Goal: Task Accomplishment & Management: Complete application form

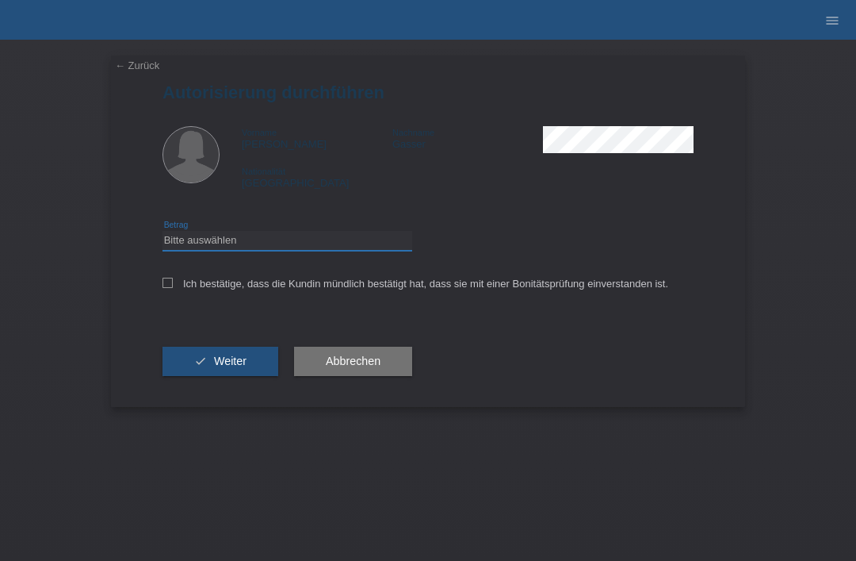
click at [176, 250] on select "Bitte auswählen CHF 1.00 - CHF 499.00 CHF 500.00 - CHF 1'999.00 CHF 2'000.00 - …" at bounding box center [288, 240] width 250 height 19
select select "3"
click at [160, 297] on div "← Zurück Autorisierung durchführen Vorname Nicole Nachname Gasser Nationalität …" at bounding box center [428, 231] width 634 height 351
click at [158, 287] on div "← Zurück Autorisierung durchführen Vorname Nicole Nachname Gasser Nationalität …" at bounding box center [428, 231] width 634 height 351
click at [157, 283] on div "← Zurück Autorisierung durchführen Vorname Nicole Nachname Gasser Nationalität …" at bounding box center [428, 231] width 634 height 351
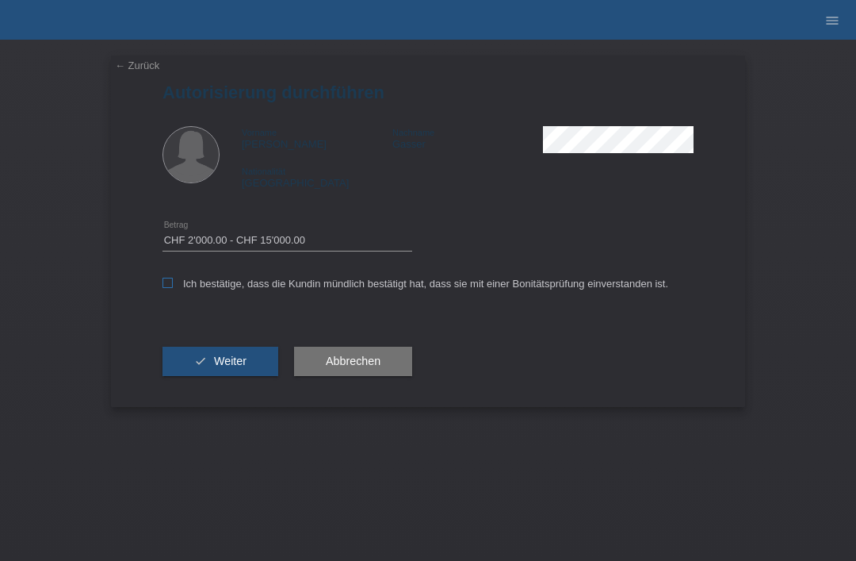
click at [167, 281] on icon at bounding box center [168, 283] width 10 height 10
click at [167, 281] on input "Ich bestätige, dass die Kundin mündlich bestätigt hat, dass sie mit einer Bonit…" at bounding box center [168, 283] width 10 height 10
checkbox input "true"
click at [179, 363] on button "check Weiter" at bounding box center [221, 361] width 116 height 30
click at [316, 245] on select "Bitte auswählen CHF 1.00 - CHF 499.00 CHF 500.00 - CHF 1'999.00 CHF 2'000.00 - …" at bounding box center [288, 240] width 250 height 19
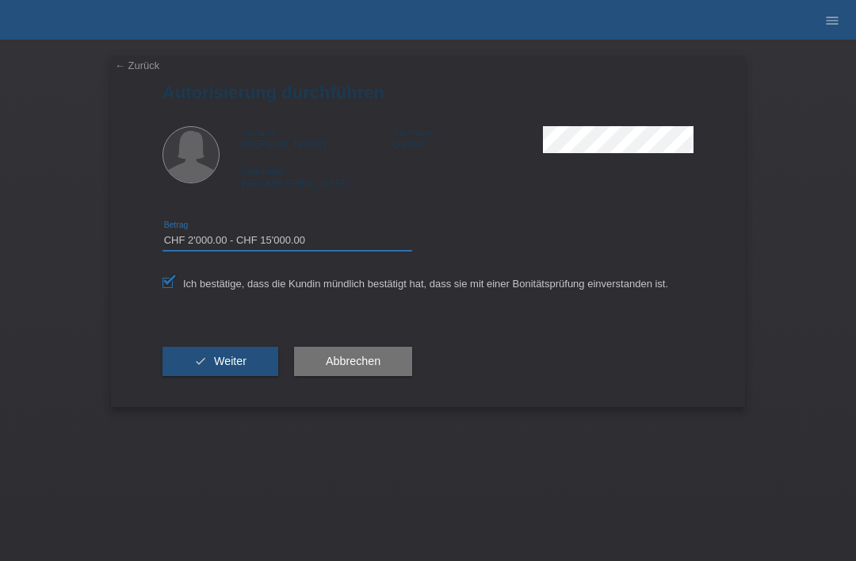
select select "2"
click at [202, 366] on icon "check" at bounding box center [200, 360] width 13 height 13
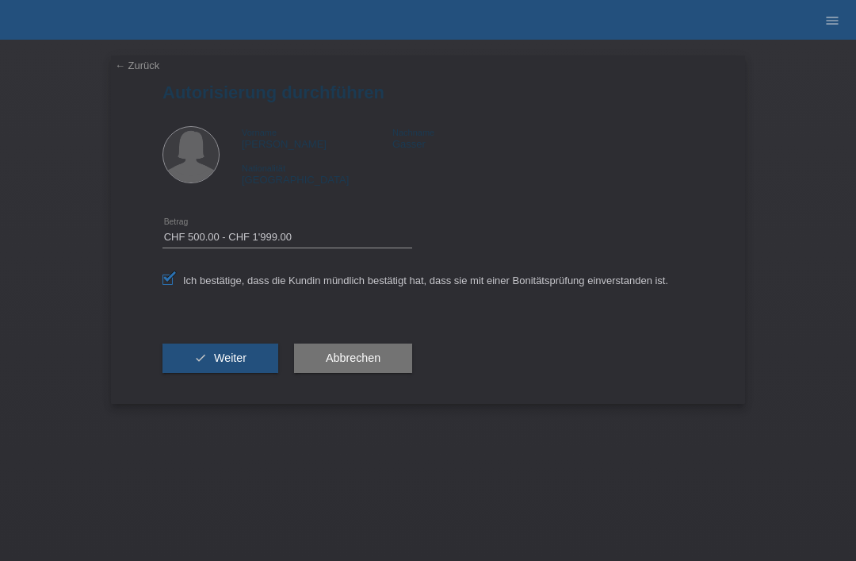
select select "2"
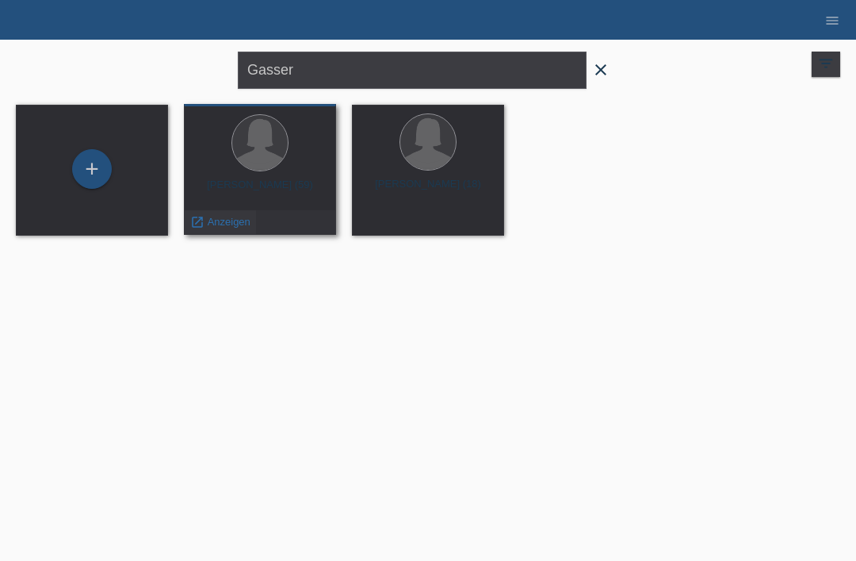
click at [217, 227] on span "Anzeigen" at bounding box center [229, 222] width 43 height 12
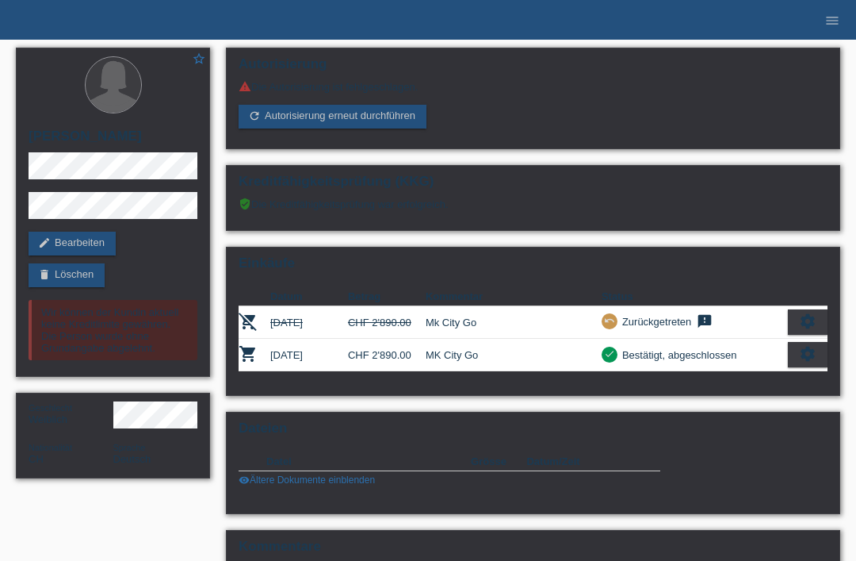
click at [824, 33] on li "menu" at bounding box center [833, 20] width 32 height 40
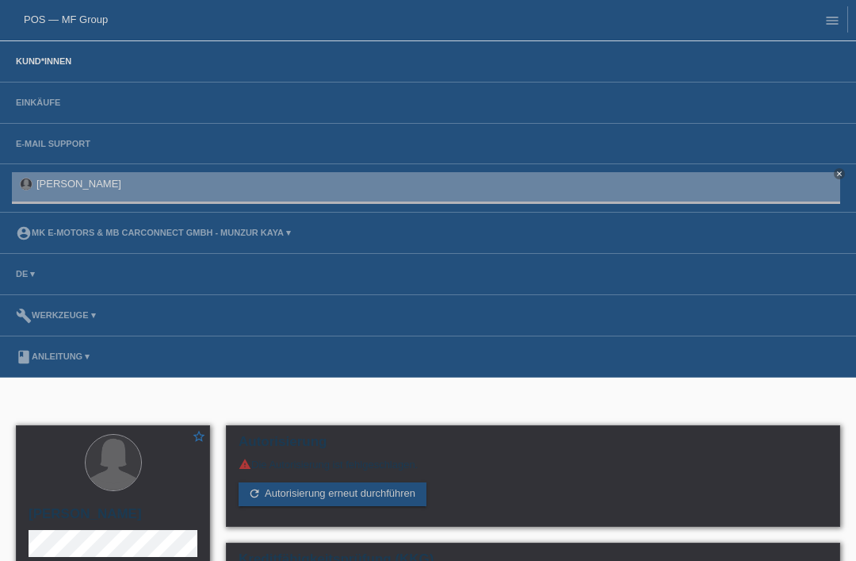
click at [40, 63] on link "Kund*innen" at bounding box center [43, 61] width 71 height 10
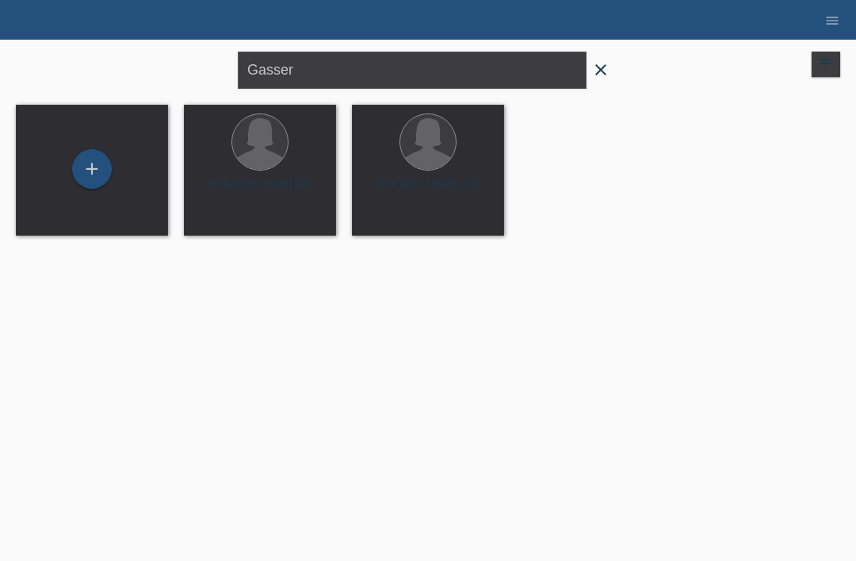
click at [599, 66] on icon "close" at bounding box center [600, 69] width 19 height 19
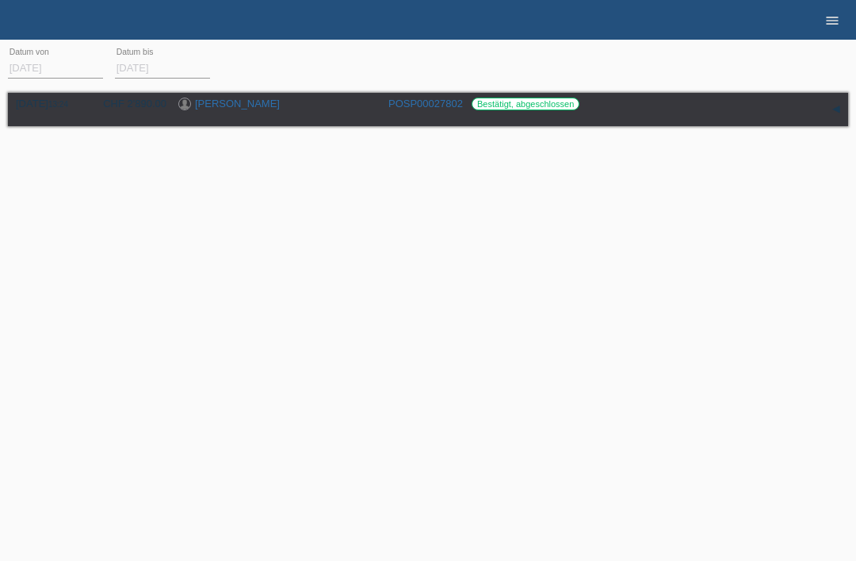
click at [833, 24] on icon "menu" at bounding box center [833, 21] width 16 height 16
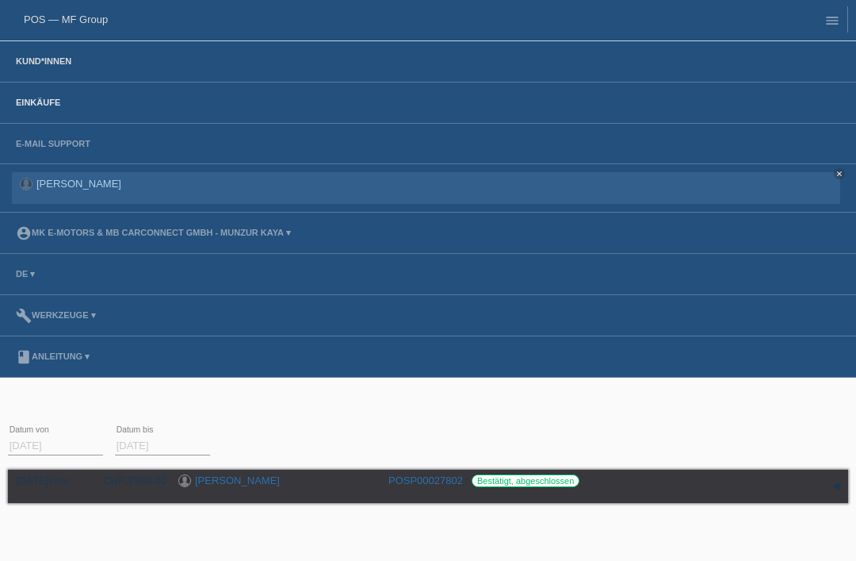
click at [59, 66] on link "Kund*innen" at bounding box center [43, 61] width 71 height 10
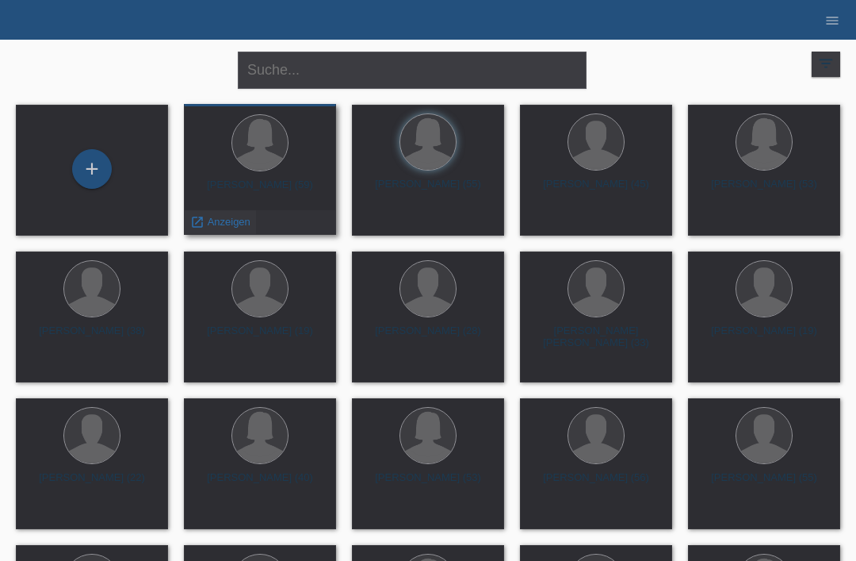
click at [215, 226] on span "Anzeigen" at bounding box center [229, 222] width 43 height 12
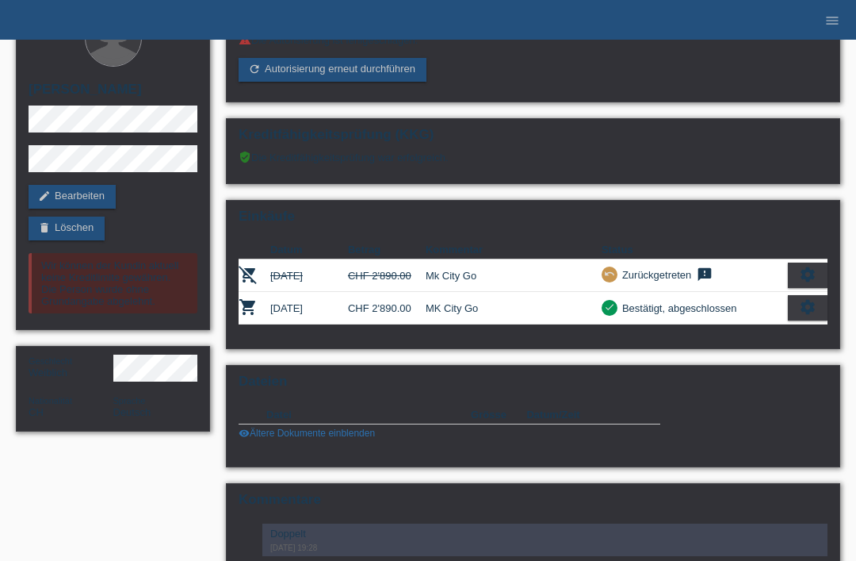
scroll to position [147, 0]
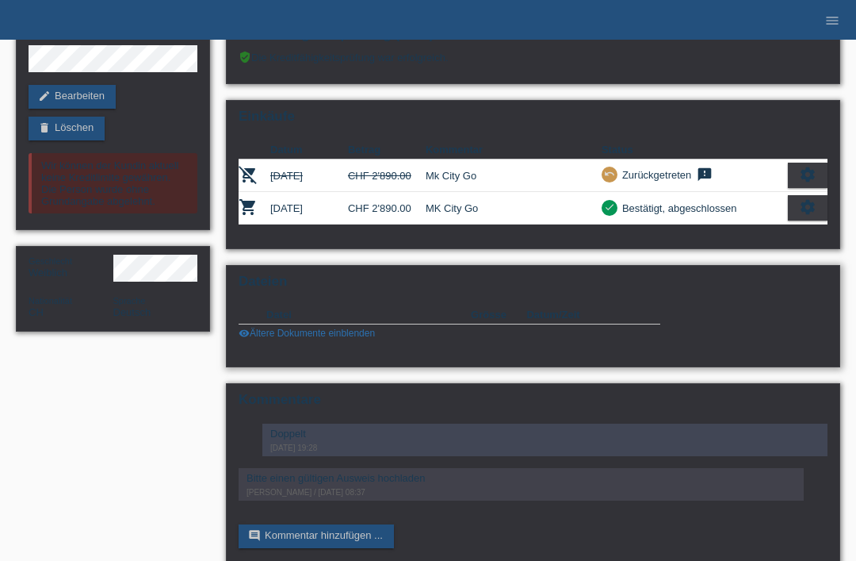
click at [306, 339] on link "visibility Ältere Dokumente einblenden" at bounding box center [307, 332] width 136 height 11
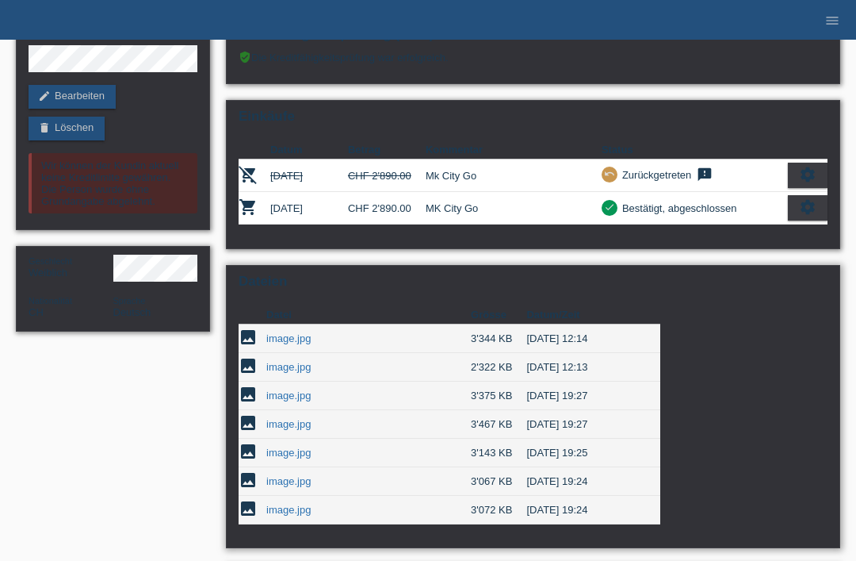
click at [273, 458] on link "image.jpg" at bounding box center [288, 452] width 44 height 12
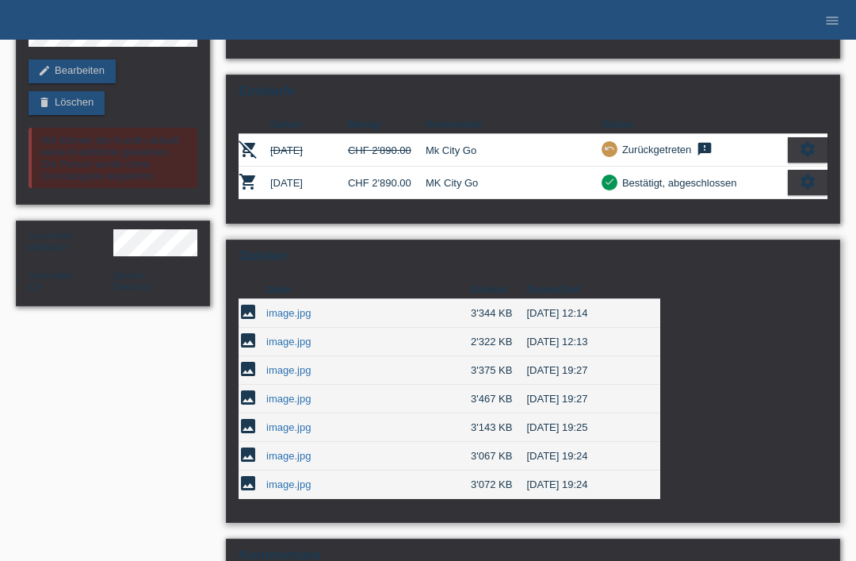
click at [285, 347] on link "image.jpg" at bounding box center [288, 341] width 44 height 12
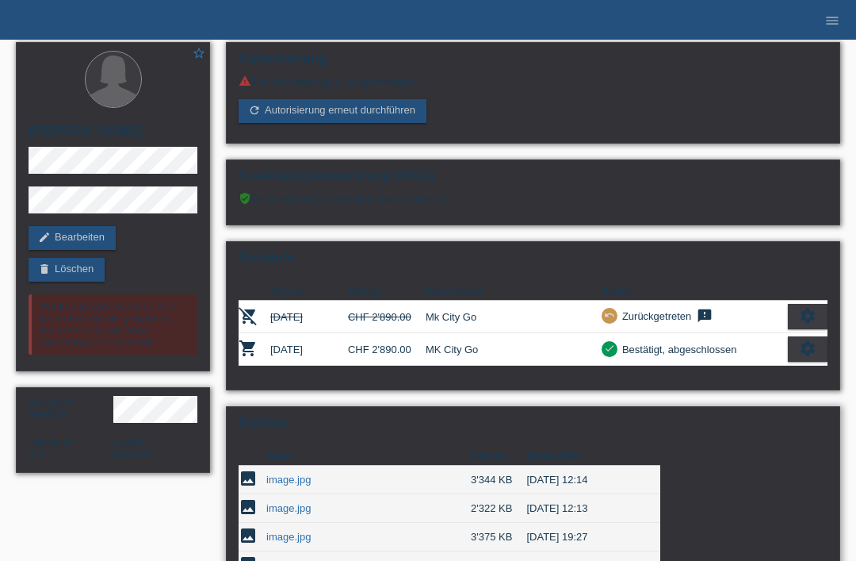
scroll to position [0, 0]
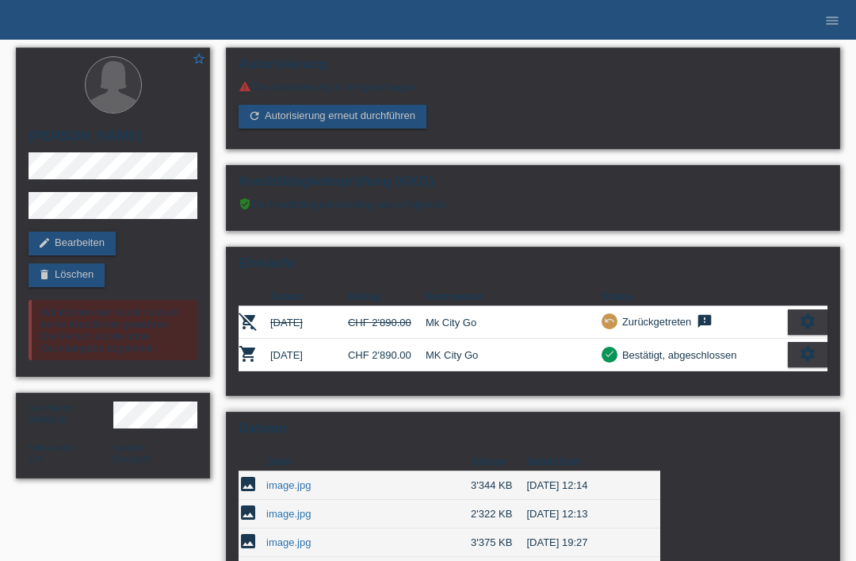
click at [345, 124] on link "refresh Autorisierung erneut durchführen" at bounding box center [333, 117] width 188 height 24
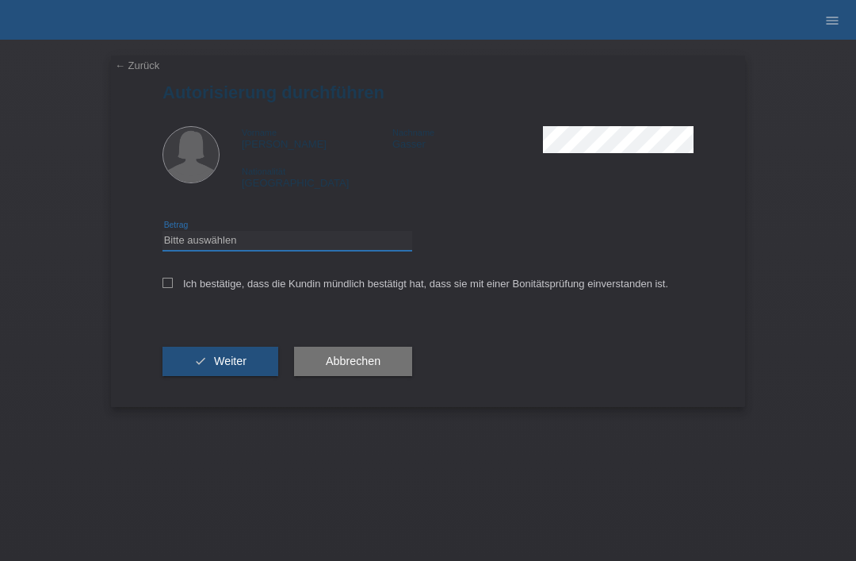
click at [189, 244] on select "Bitte auswählen CHF 1.00 - CHF 499.00 CHF 500.00 - CHF 1'999.00 CHF 2'000.00 - …" at bounding box center [288, 240] width 250 height 19
select select "3"
click at [160, 298] on div "← Zurück Autorisierung durchführen Vorname [PERSON_NAME] Nachname [PERSON_NAME]…" at bounding box center [428, 231] width 634 height 351
click at [170, 283] on icon at bounding box center [168, 283] width 10 height 10
click at [170, 283] on input "Ich bestätige, dass die Kundin mündlich bestätigt hat, dass sie mit einer Bonit…" at bounding box center [168, 283] width 10 height 10
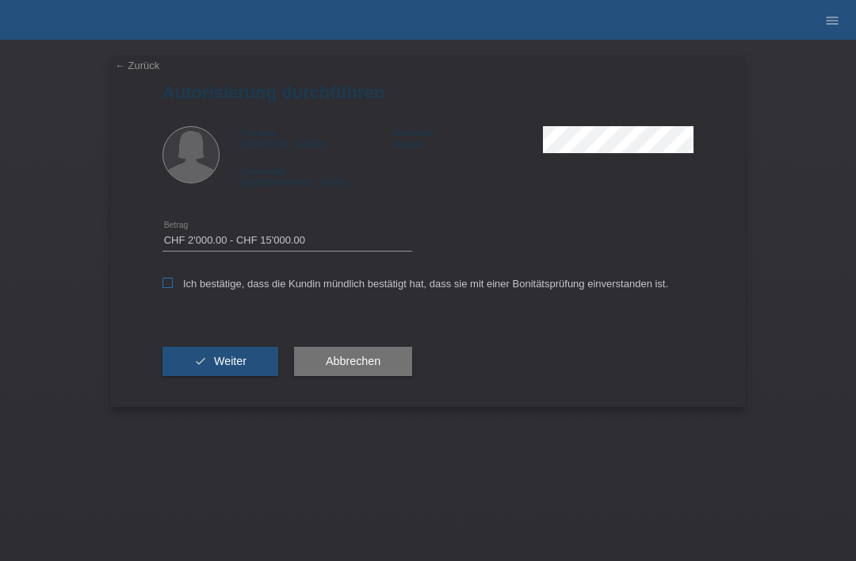
checkbox input "true"
click at [221, 377] on button "check Weiter" at bounding box center [221, 361] width 116 height 30
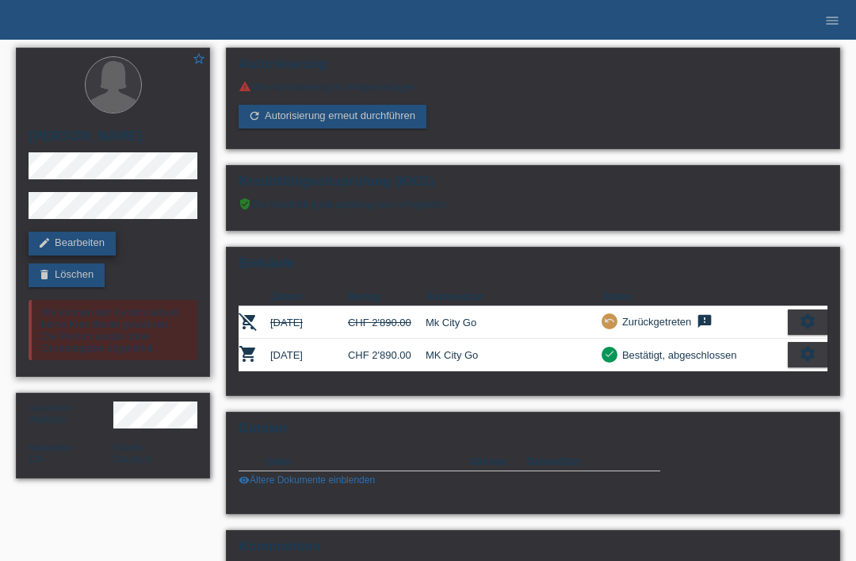
click at [56, 240] on link "edit Bearbeiten" at bounding box center [72, 244] width 87 height 24
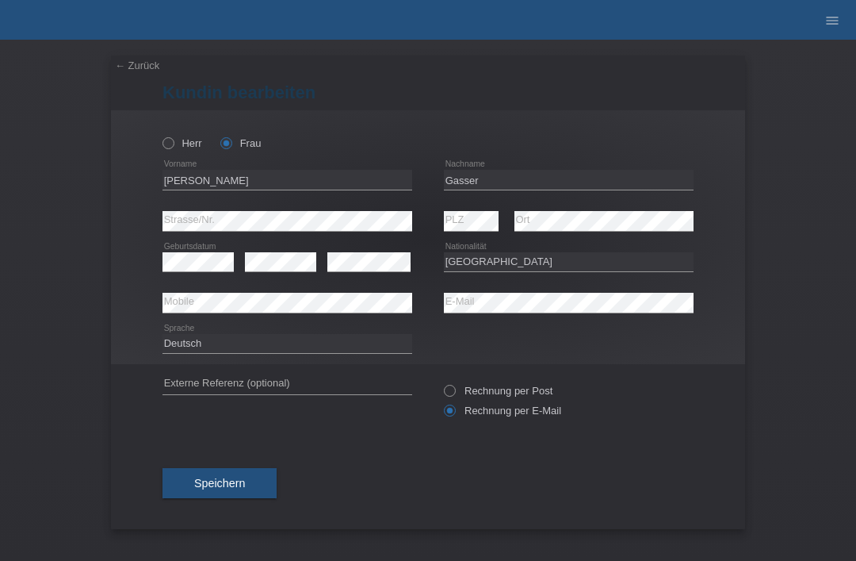
select select "CH"
click at [819, 25] on link "menu" at bounding box center [833, 20] width 32 height 10
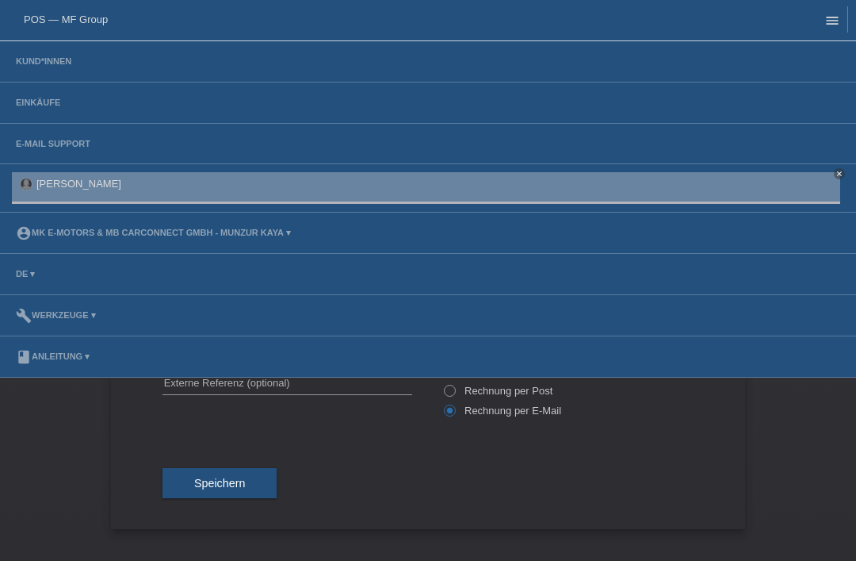
click at [52, 66] on link "Kund*innen" at bounding box center [43, 61] width 71 height 10
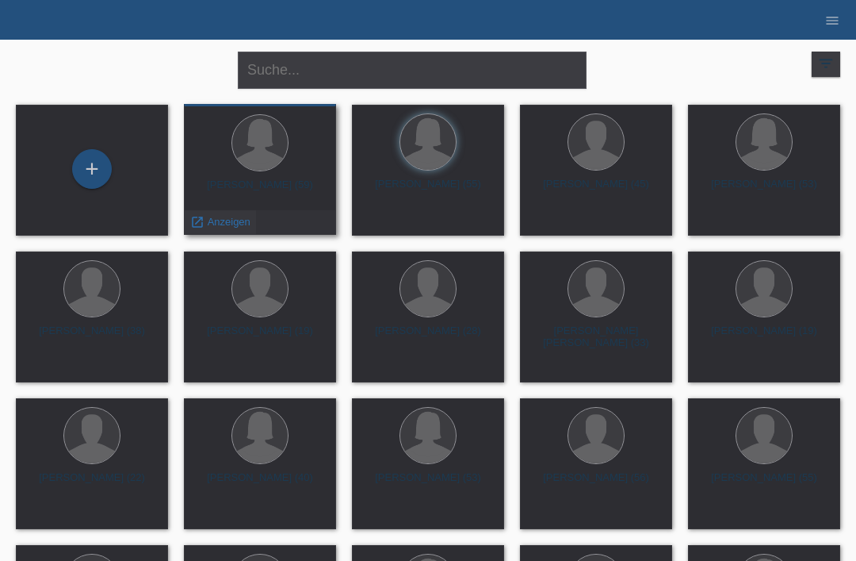
click at [222, 216] on span "Anzeigen" at bounding box center [229, 222] width 43 height 12
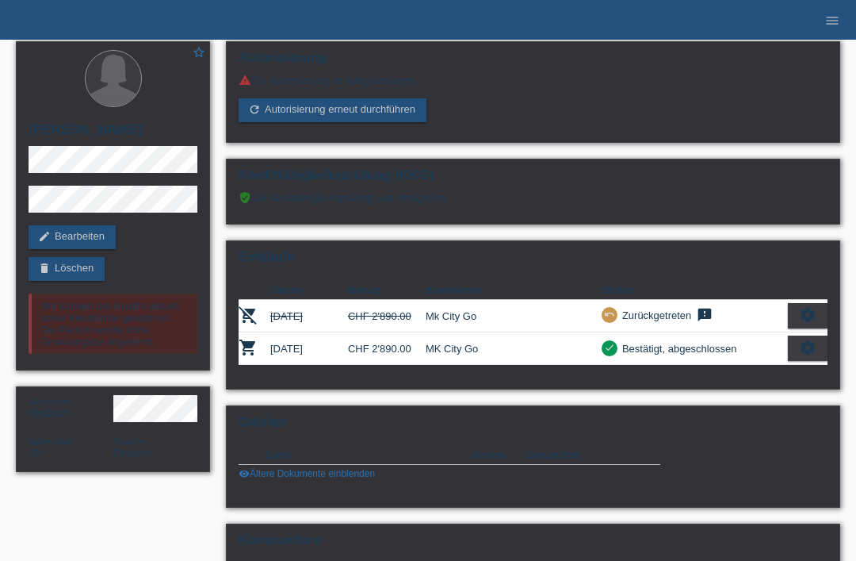
scroll to position [12, 0]
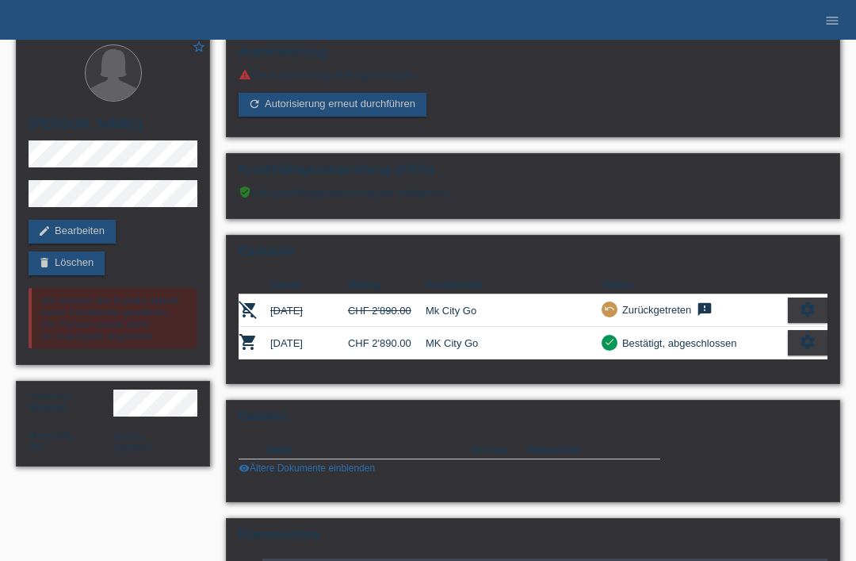
click at [802, 316] on icon "settings" at bounding box center [807, 308] width 17 height 17
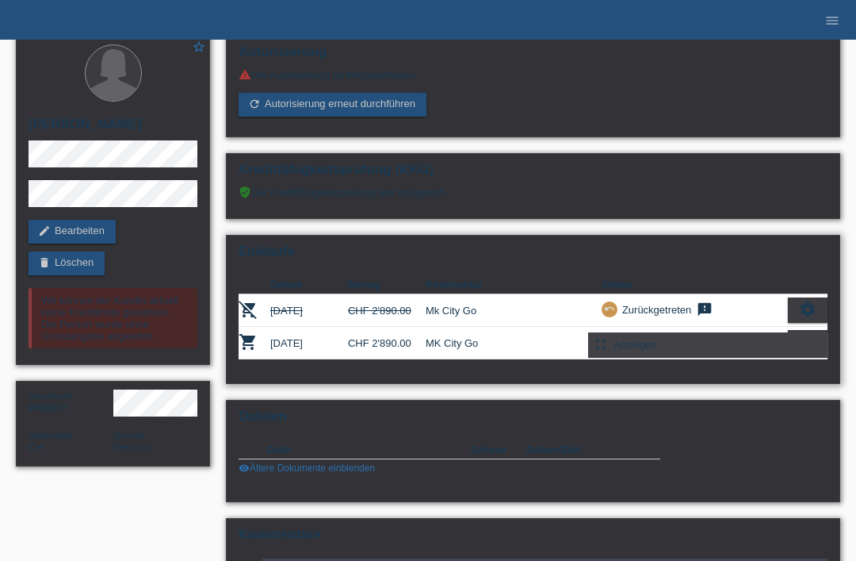
click at [638, 350] on span "Anzeigen" at bounding box center [636, 344] width 48 height 19
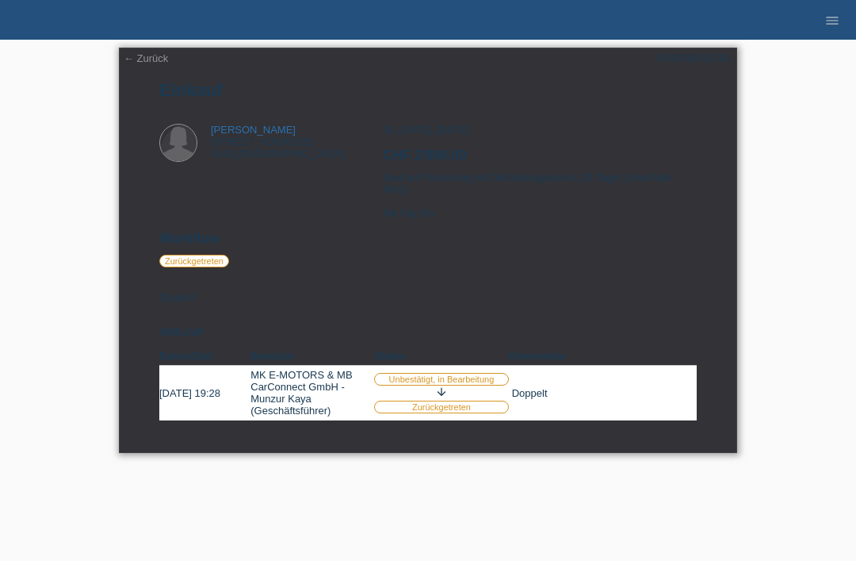
click at [142, 64] on link "← Zurück" at bounding box center [146, 58] width 44 height 12
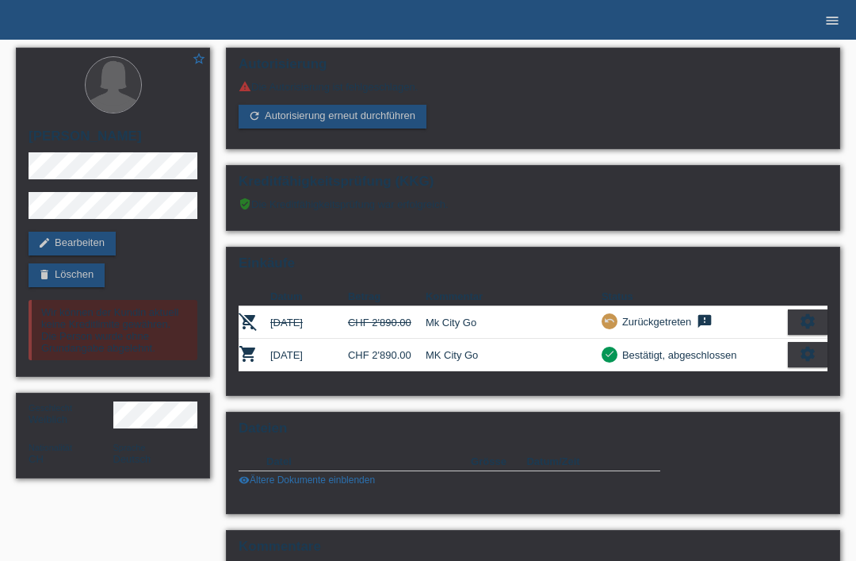
click at [818, 20] on link "menu" at bounding box center [833, 20] width 32 height 10
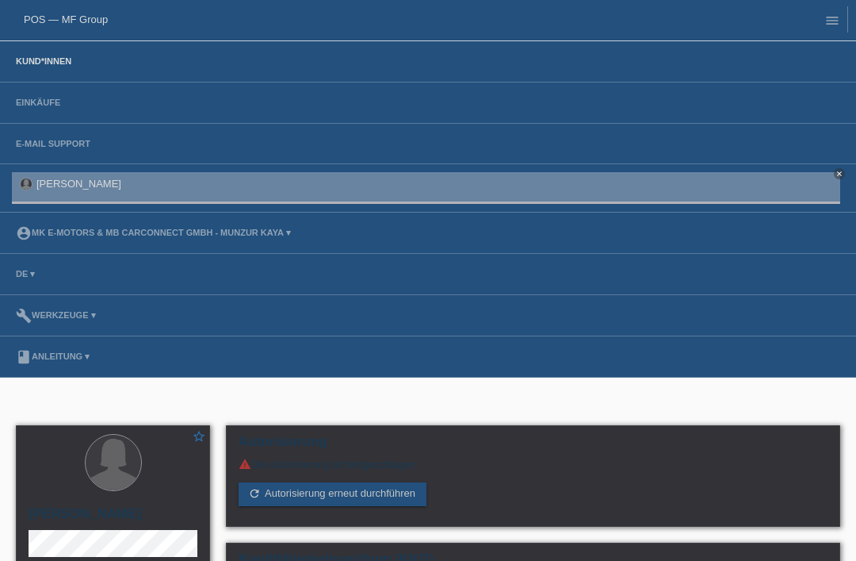
click at [28, 66] on link "Kund*innen" at bounding box center [43, 61] width 71 height 10
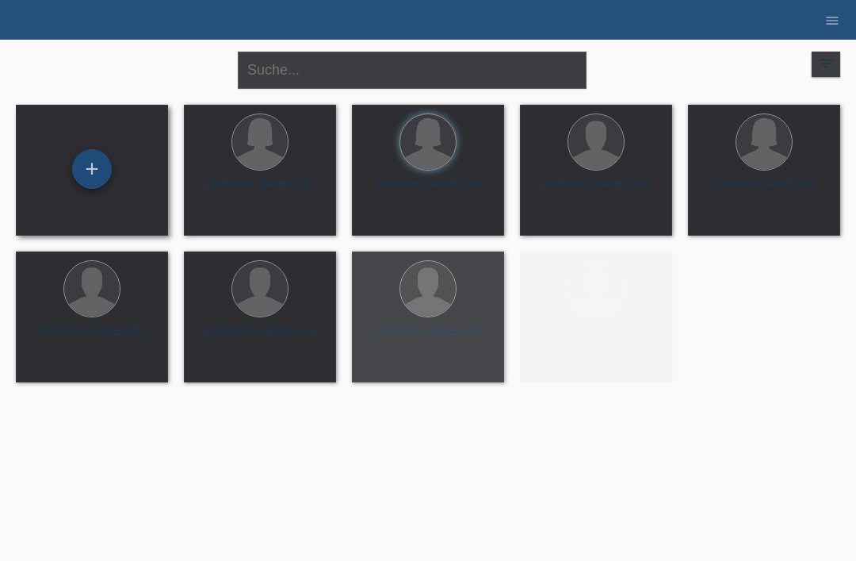
click at [86, 160] on div "+" at bounding box center [92, 168] width 38 height 27
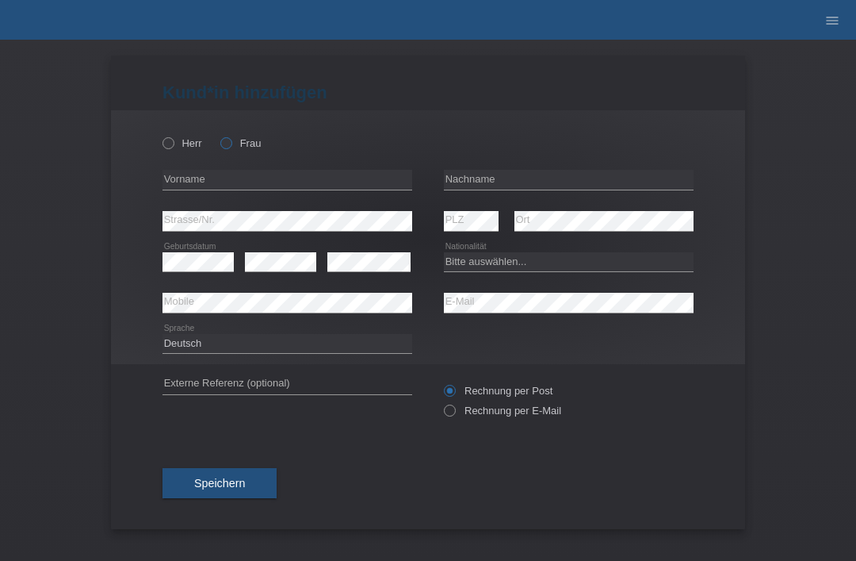
click at [236, 148] on label "Frau" at bounding box center [240, 143] width 40 height 12
click at [231, 147] on input "Frau" at bounding box center [225, 142] width 10 height 10
radio input "true"
click at [202, 181] on input "text" at bounding box center [288, 180] width 250 height 20
click at [178, 182] on input "text" at bounding box center [288, 180] width 250 height 20
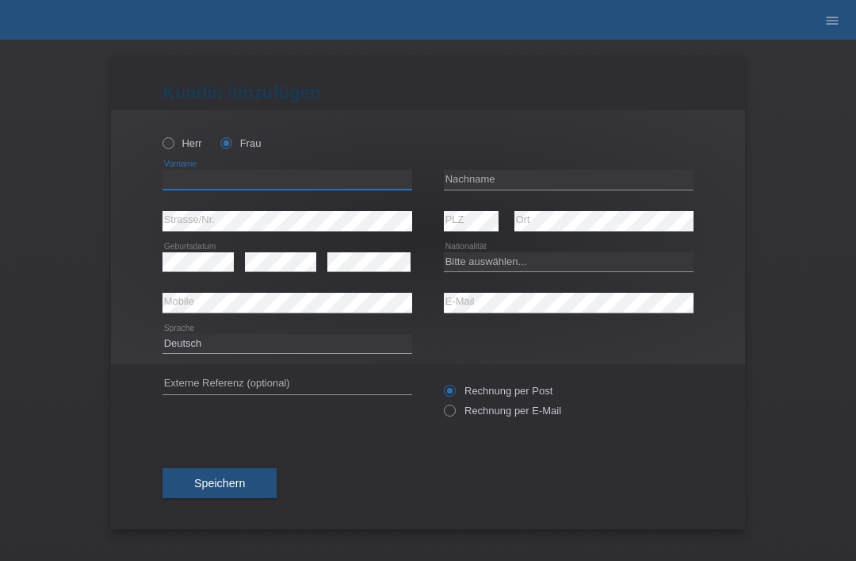
paste input "[PERSON_NAME]"
type input "[PERSON_NAME]"
click at [535, 175] on input "text" at bounding box center [569, 180] width 250 height 20
click at [465, 181] on input "text" at bounding box center [569, 180] width 250 height 20
paste input "Gasser"
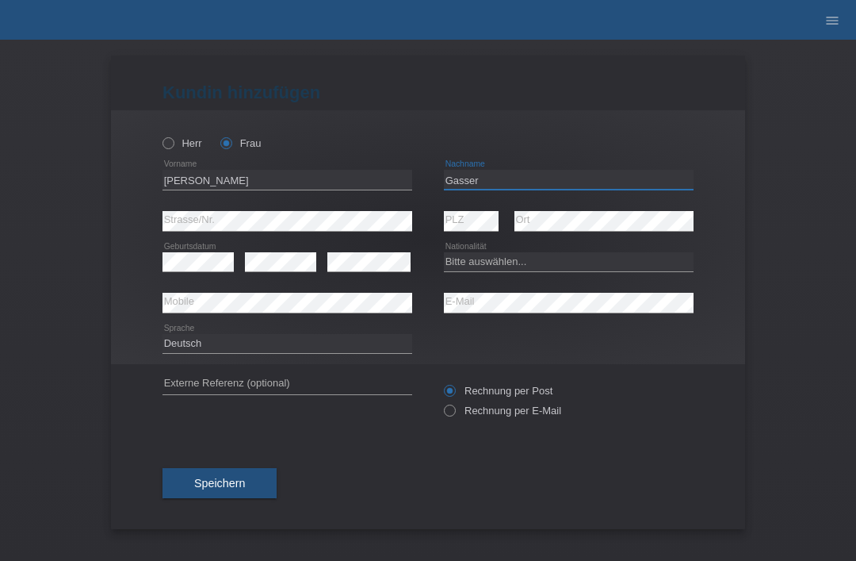
type input "Gasser"
click at [525, 261] on select "Bitte auswählen... Schweiz Deutschland Liechtenstein Österreich ------------ Af…" at bounding box center [569, 261] width 250 height 19
select select "CH"
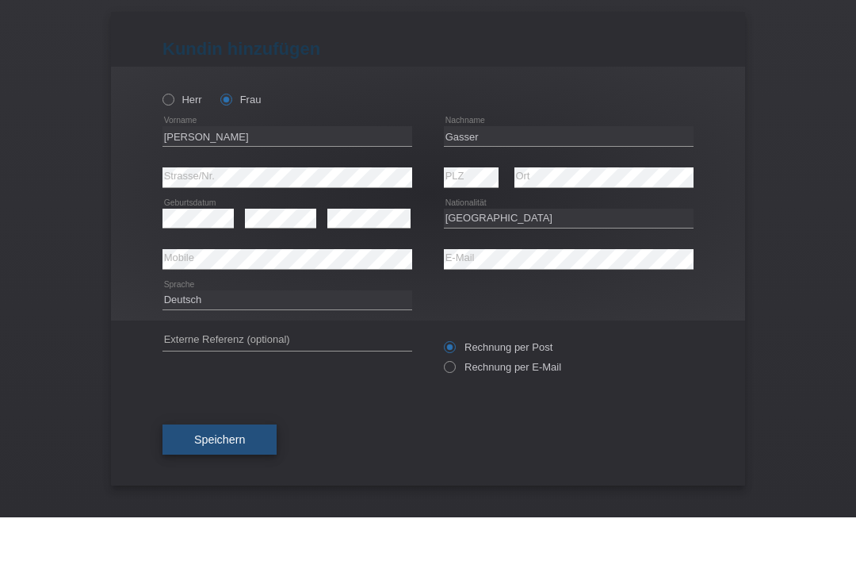
click at [233, 477] on span "Speichern" at bounding box center [219, 483] width 51 height 13
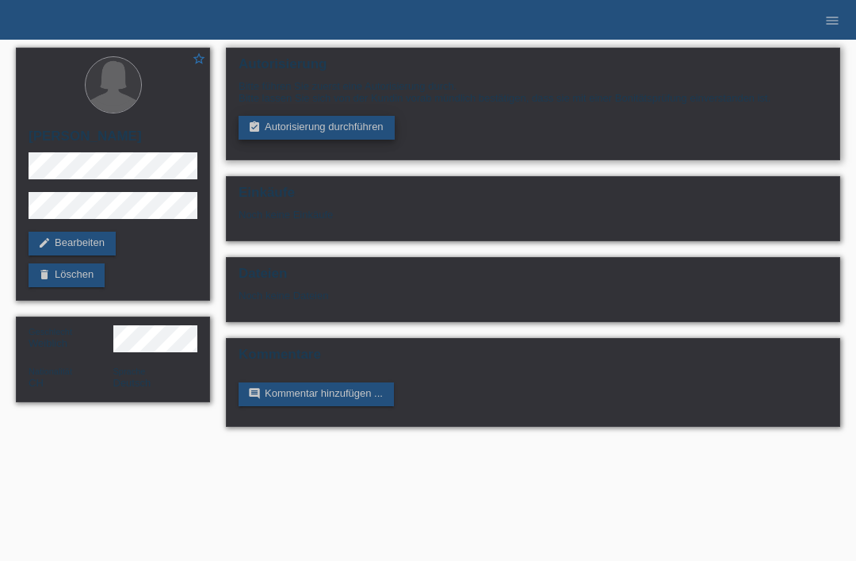
click at [257, 126] on icon "assignment_turned_in" at bounding box center [254, 127] width 13 height 13
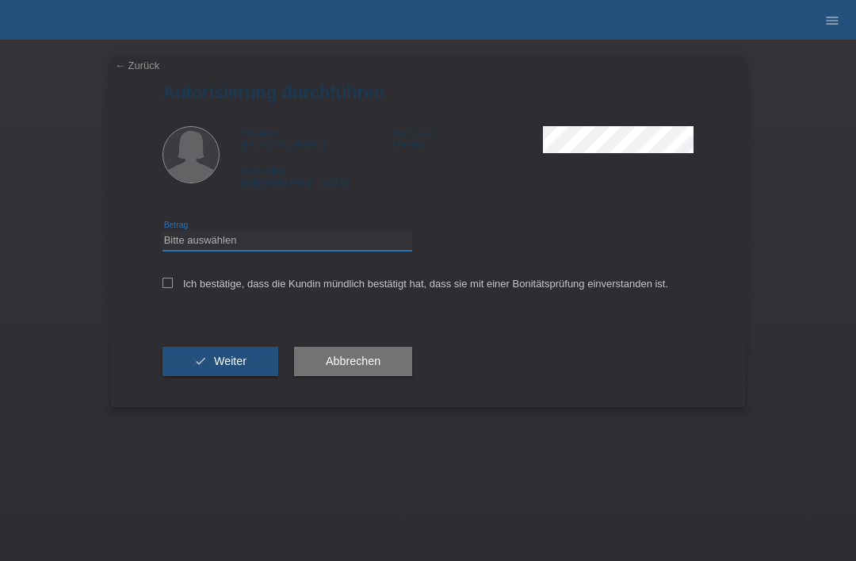
click at [202, 242] on select "Bitte auswählen CHF 1.00 - CHF 499.00 CHF 500.00 - CHF 1'999.00 CHF 2'000.00 - …" at bounding box center [288, 240] width 250 height 19
select select "3"
click at [166, 285] on icon at bounding box center [168, 283] width 10 height 10
click at [166, 285] on input "Ich bestätige, dass die Kundin mündlich bestätigt hat, dass sie mit einer Bonit…" at bounding box center [168, 283] width 10 height 10
checkbox input "true"
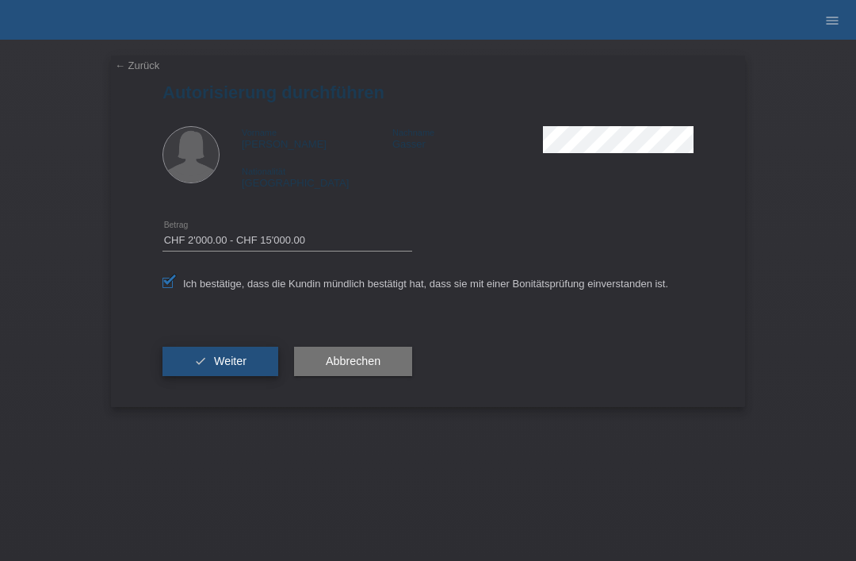
click at [193, 374] on button "check Weiter" at bounding box center [221, 361] width 116 height 30
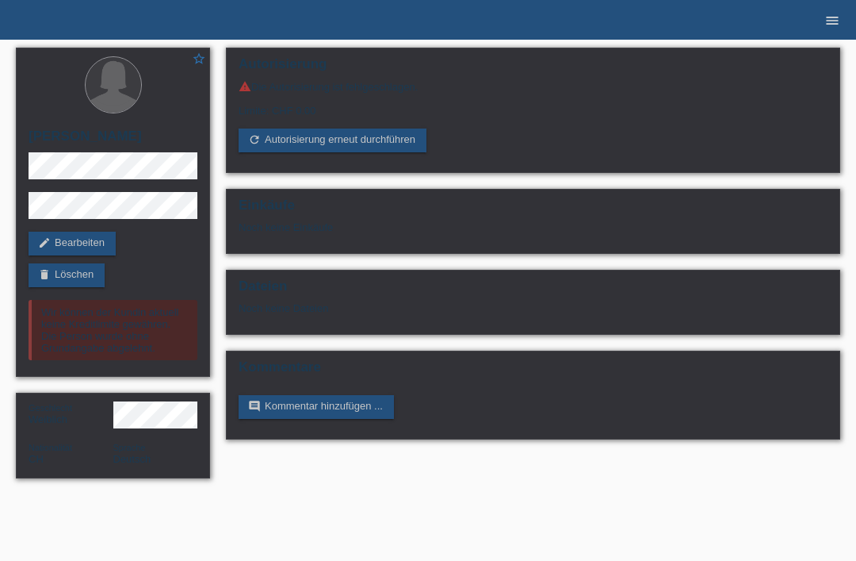
click at [844, 25] on link "menu" at bounding box center [833, 20] width 32 height 10
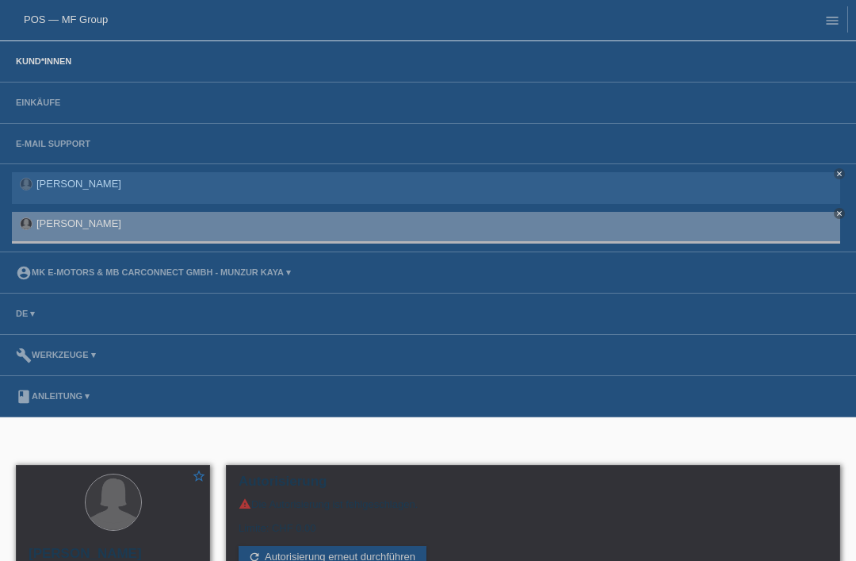
click at [33, 58] on link "Kund*innen" at bounding box center [43, 61] width 71 height 10
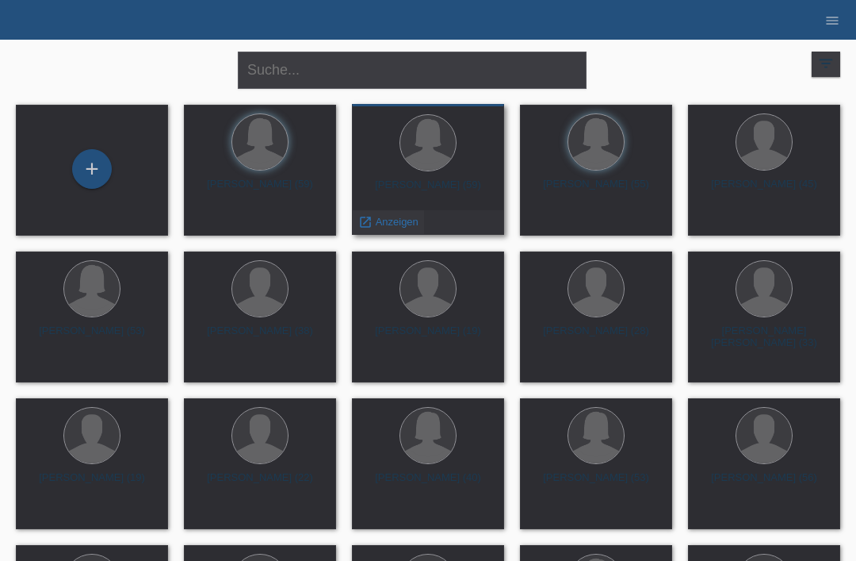
click at [387, 228] on span "Anzeigen" at bounding box center [397, 222] width 43 height 12
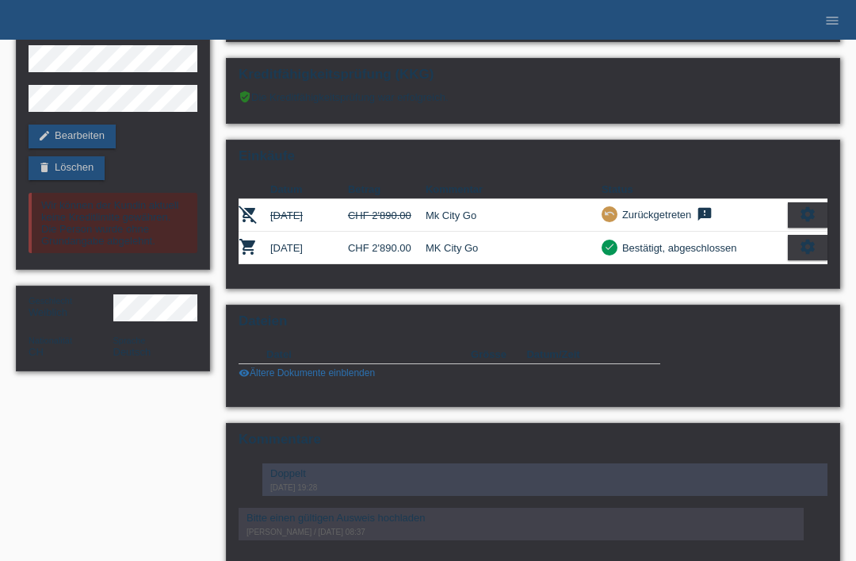
scroll to position [122, 0]
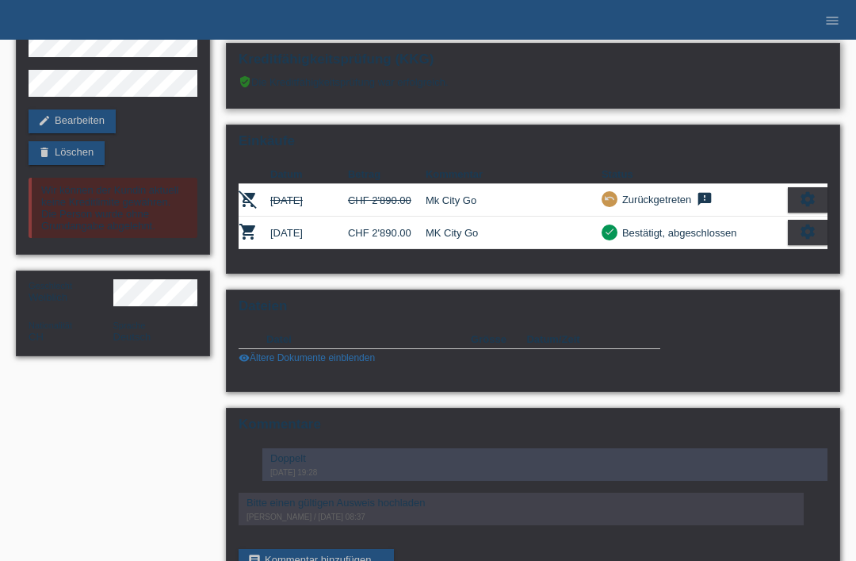
click at [364, 75] on h2 "Kreditfähigkeitsprüfung (KKG)" at bounding box center [533, 64] width 589 height 24
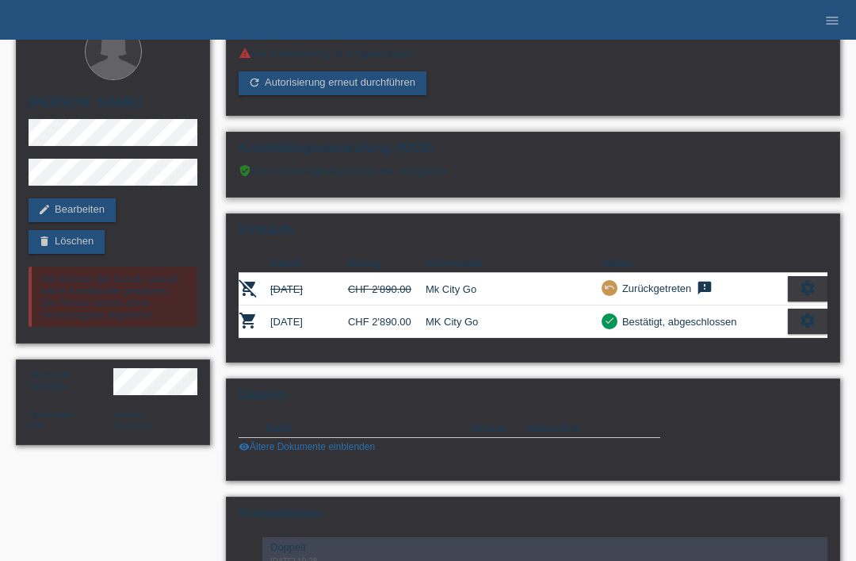
scroll to position [34, 0]
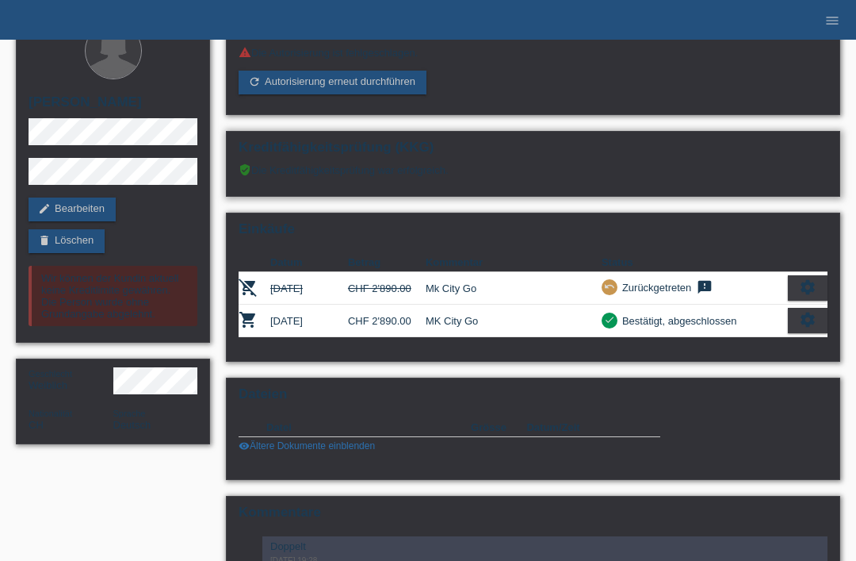
click at [442, 159] on h2 "Kreditfähigkeitsprüfung (KKG)" at bounding box center [533, 152] width 589 height 24
click at [481, 171] on div "verified_user Die Kreditfähigkeitsprüfung war erfolgreich." at bounding box center [533, 175] width 589 height 25
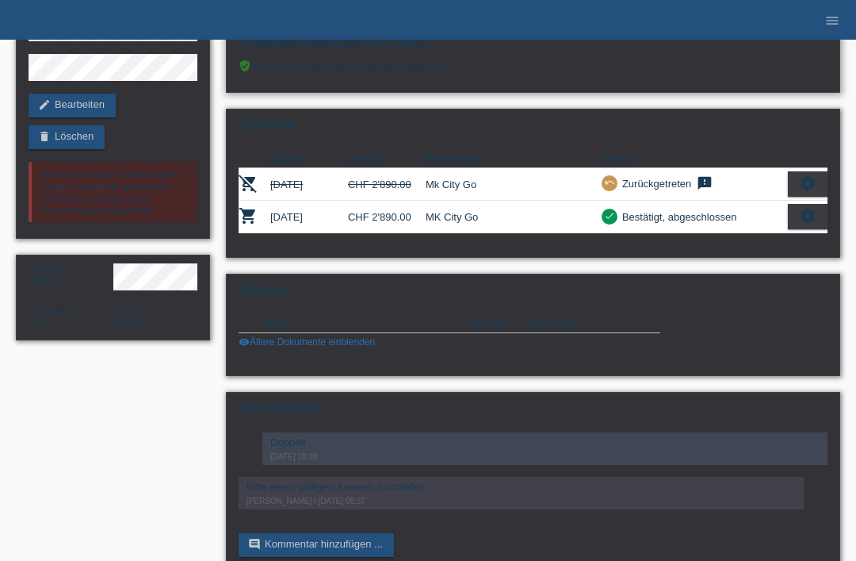
scroll to position [136, 0]
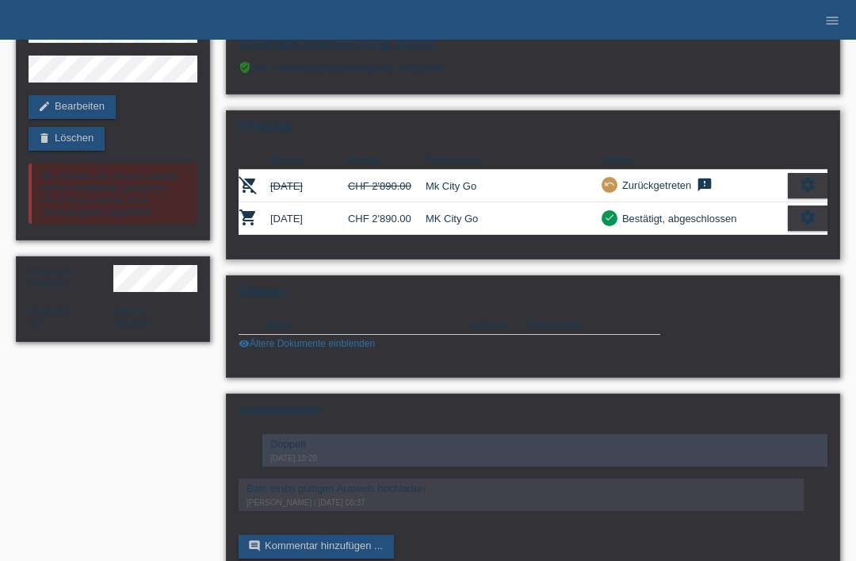
click at [799, 226] on icon "settings" at bounding box center [807, 217] width 17 height 17
click at [806, 226] on icon "settings" at bounding box center [807, 217] width 17 height 17
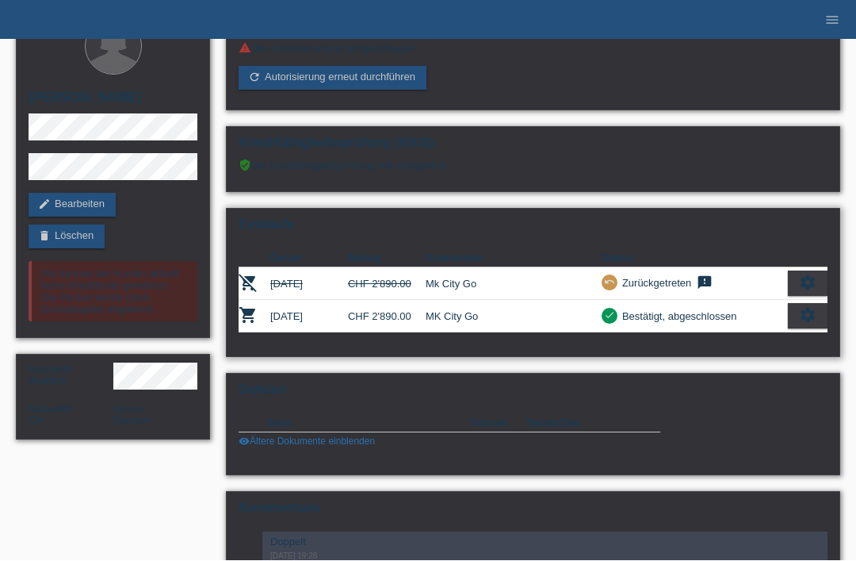
scroll to position [0, 0]
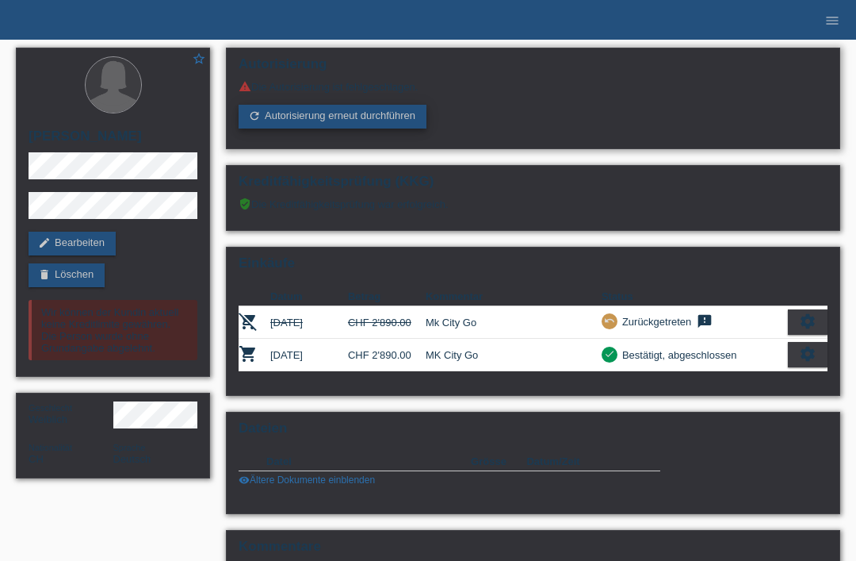
click at [393, 119] on link "refresh Autorisierung erneut durchführen" at bounding box center [333, 117] width 188 height 24
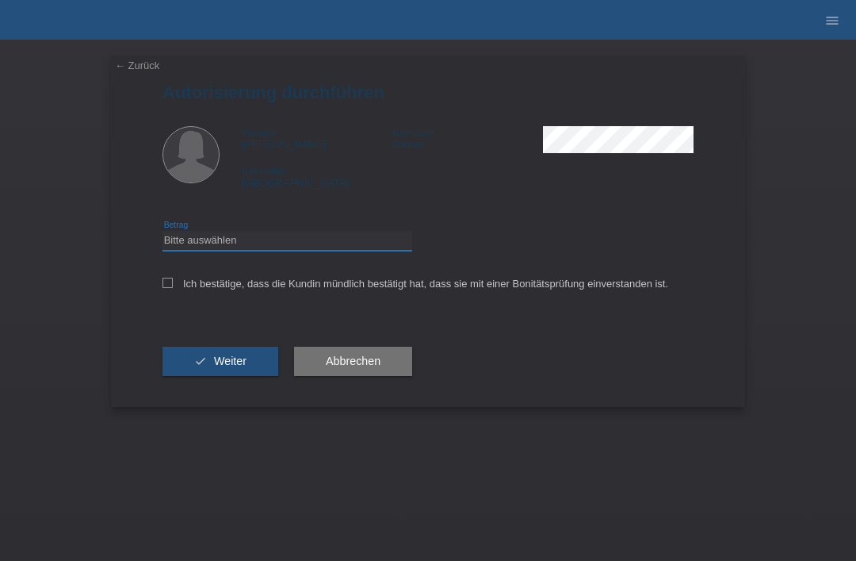
click at [364, 239] on select "Bitte auswählen CHF 1.00 - CHF 499.00 CHF 500.00 - CHF 1'999.00 CHF 2'000.00 - …" at bounding box center [288, 240] width 250 height 19
select select "2"
click at [155, 283] on div "← Zurück Autorisierung durchführen Vorname Nicole Nachname Gasser Nationalität …" at bounding box center [428, 231] width 634 height 351
click at [155, 287] on div "← Zurück Autorisierung durchführen Vorname Nicole Nachname Gasser Nationalität …" at bounding box center [428, 231] width 634 height 351
click at [168, 285] on icon at bounding box center [168, 283] width 10 height 10
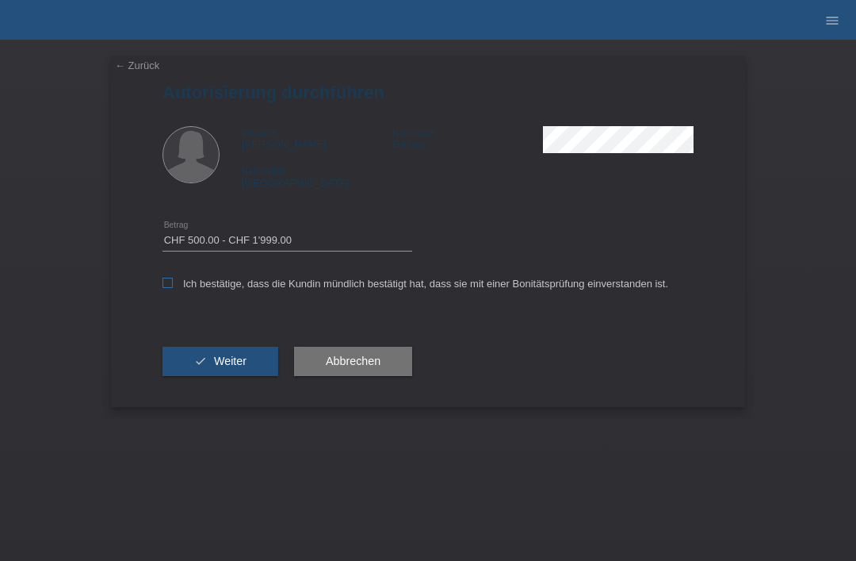
click at [168, 285] on input "Ich bestätige, dass die Kundin mündlich bestätigt hat, dass sie mit einer Bonit…" at bounding box center [168, 283] width 10 height 10
checkbox input "true"
click at [220, 367] on span "Weiter" at bounding box center [230, 360] width 33 height 13
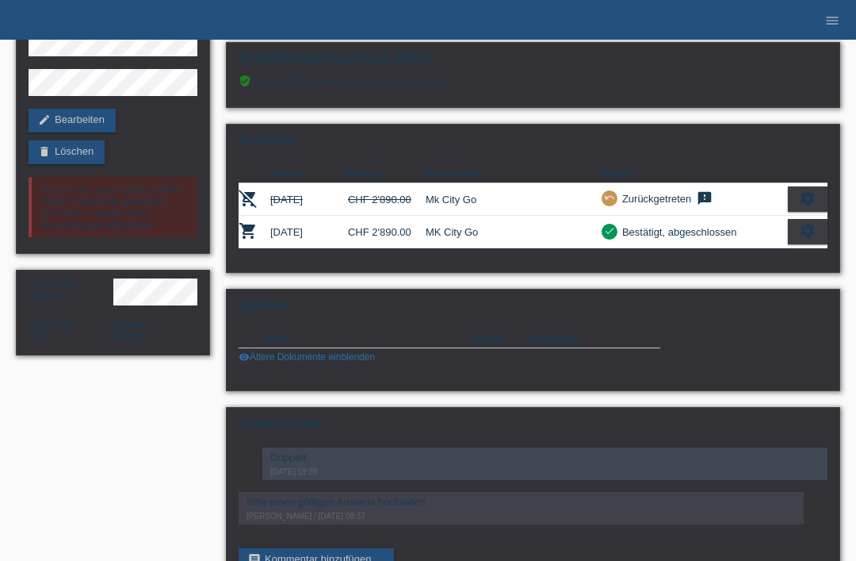
scroll to position [147, 0]
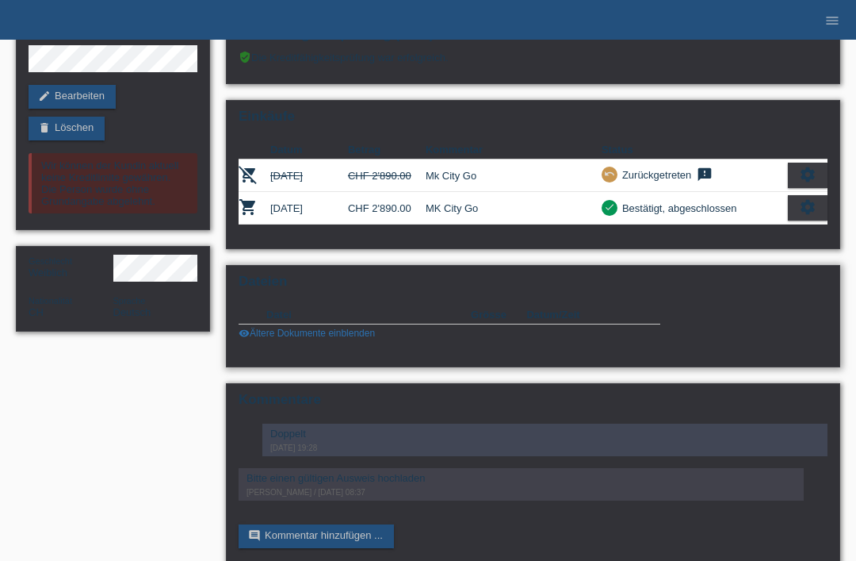
click at [297, 339] on link "visibility Ältere Dokumente einblenden" at bounding box center [307, 332] width 136 height 11
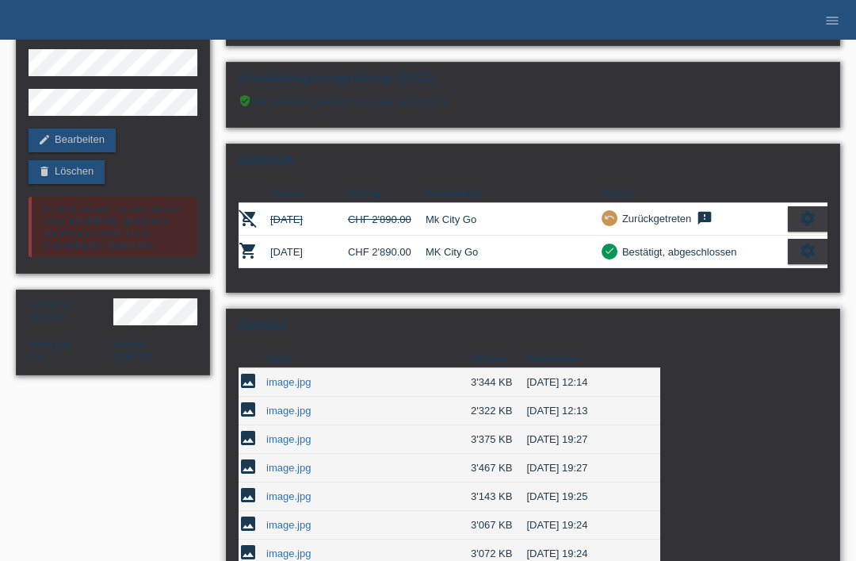
scroll to position [0, 0]
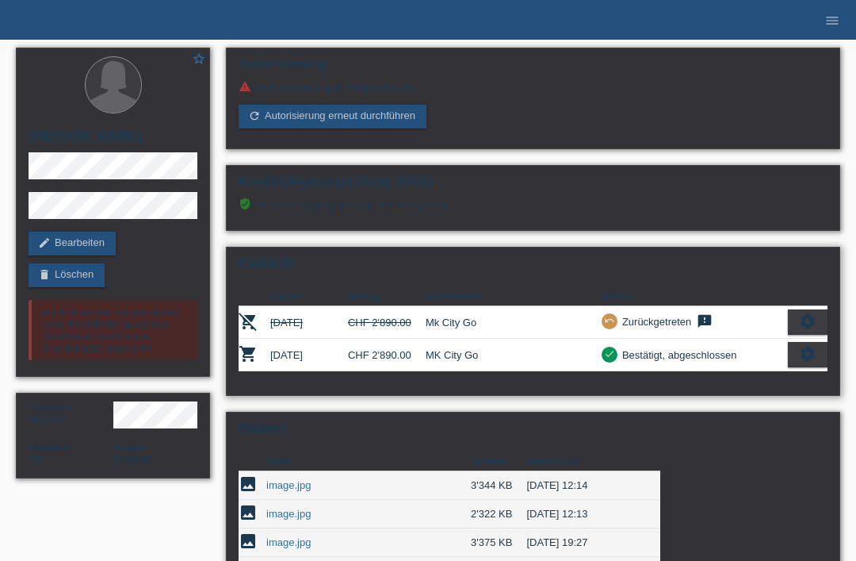
click at [818, 328] on div "settings" at bounding box center [808, 321] width 40 height 25
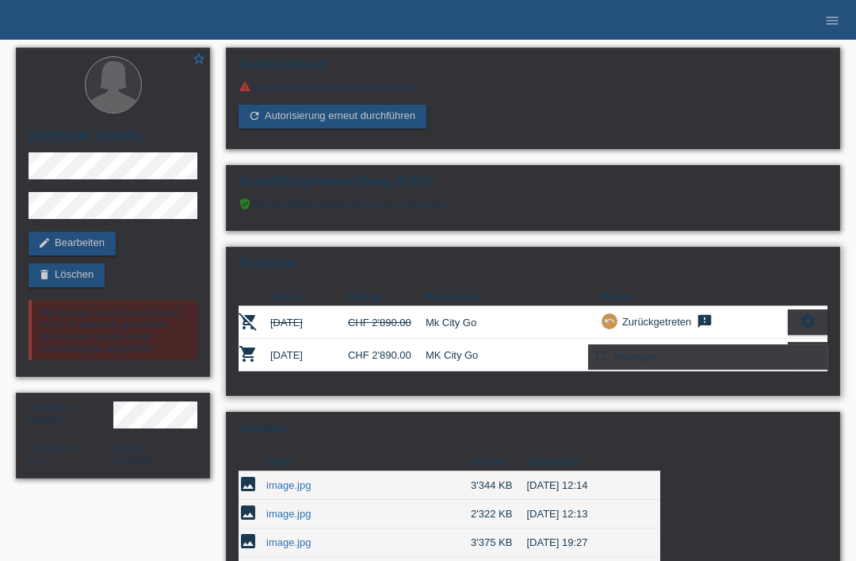
click at [785, 270] on h2 "Einkäufe" at bounding box center [533, 267] width 589 height 24
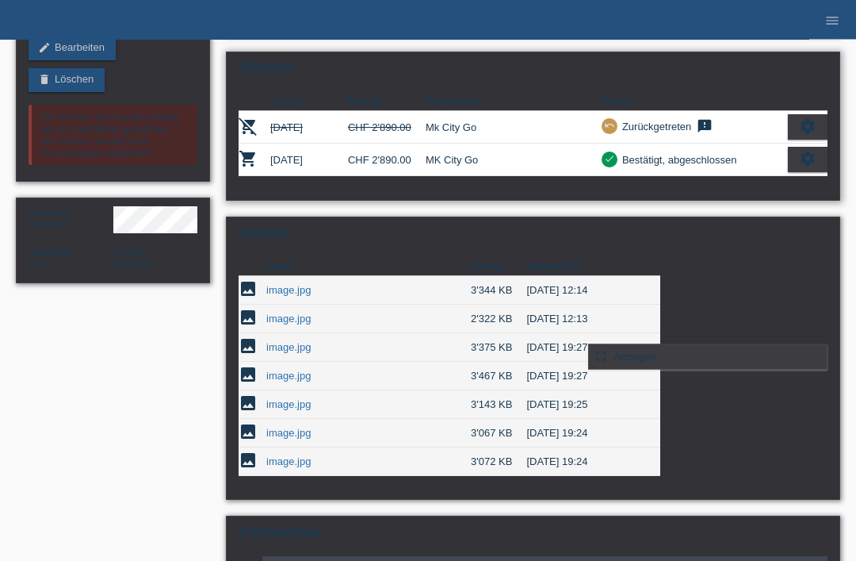
scroll to position [200, 0]
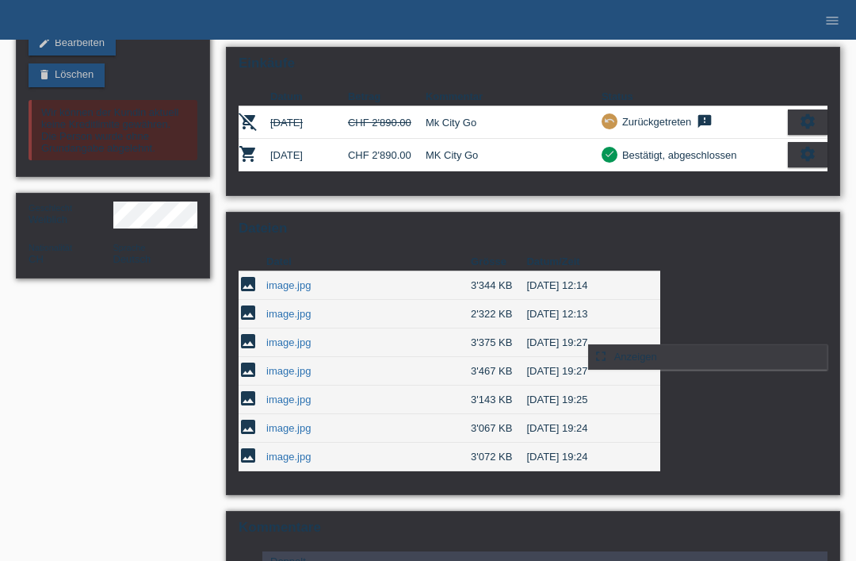
click at [802, 163] on icon "settings" at bounding box center [807, 153] width 17 height 17
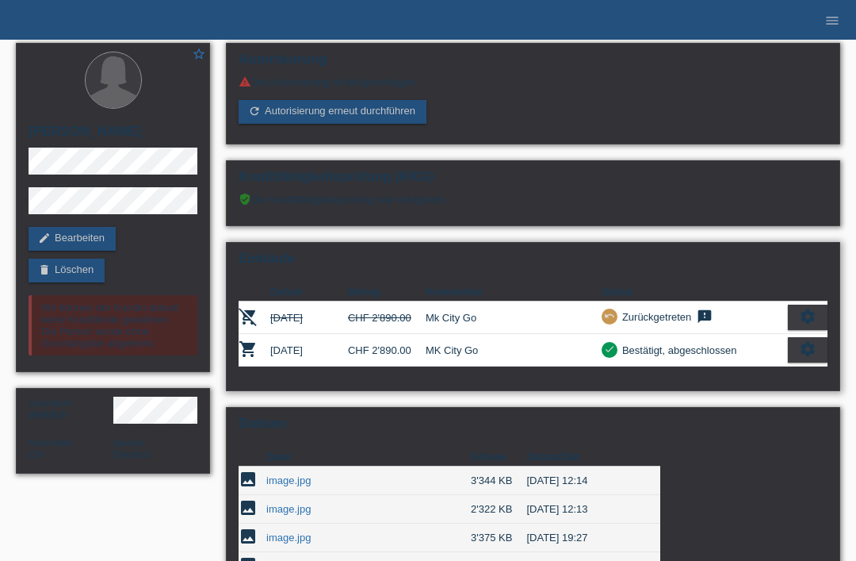
scroll to position [0, 0]
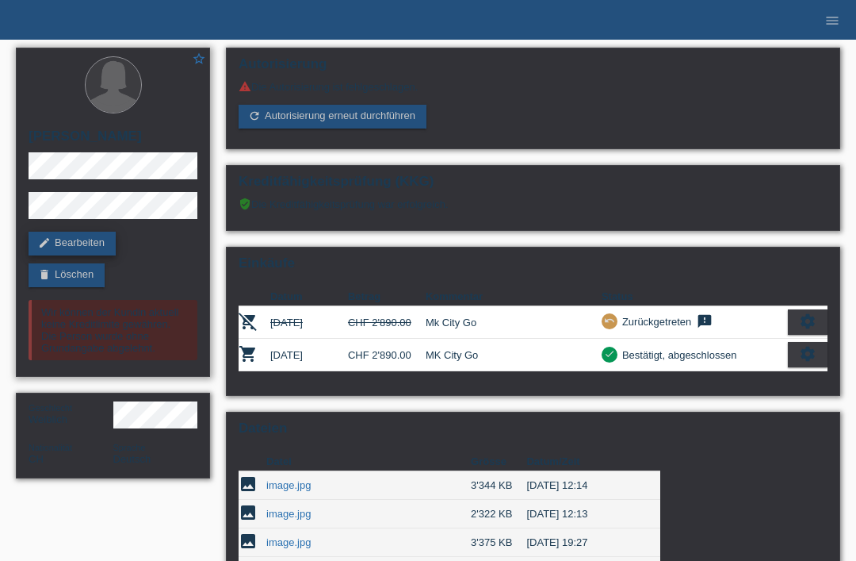
click at [85, 243] on link "edit Bearbeiten" at bounding box center [72, 244] width 87 height 24
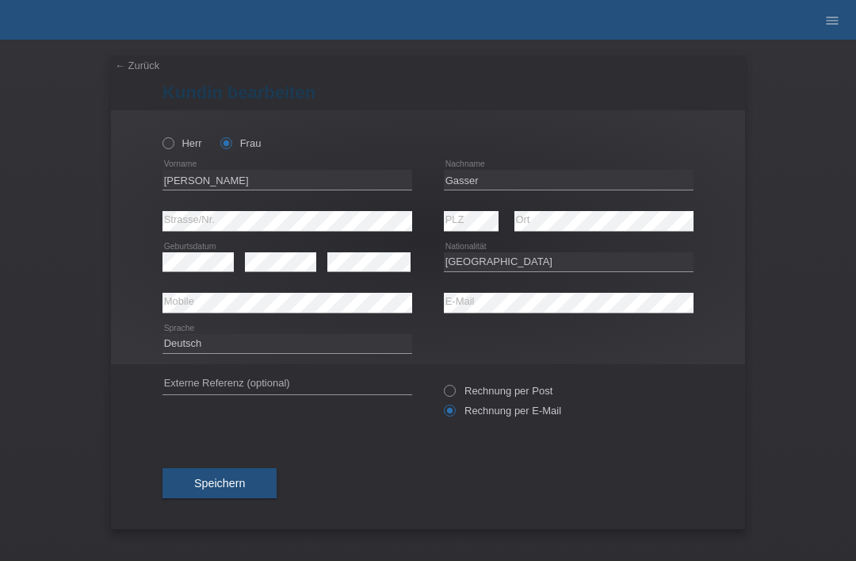
select select "CH"
click at [258, 474] on button "Speichern" at bounding box center [220, 483] width 114 height 30
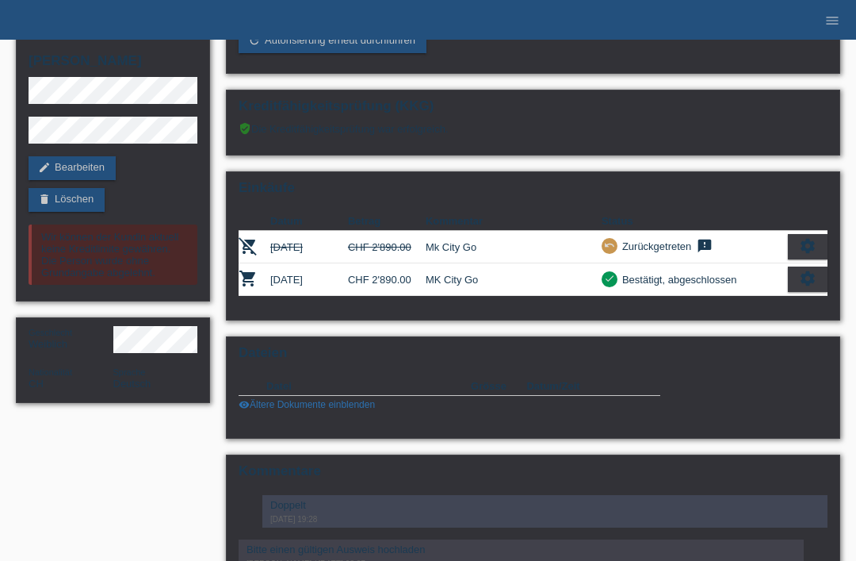
scroll to position [82, 0]
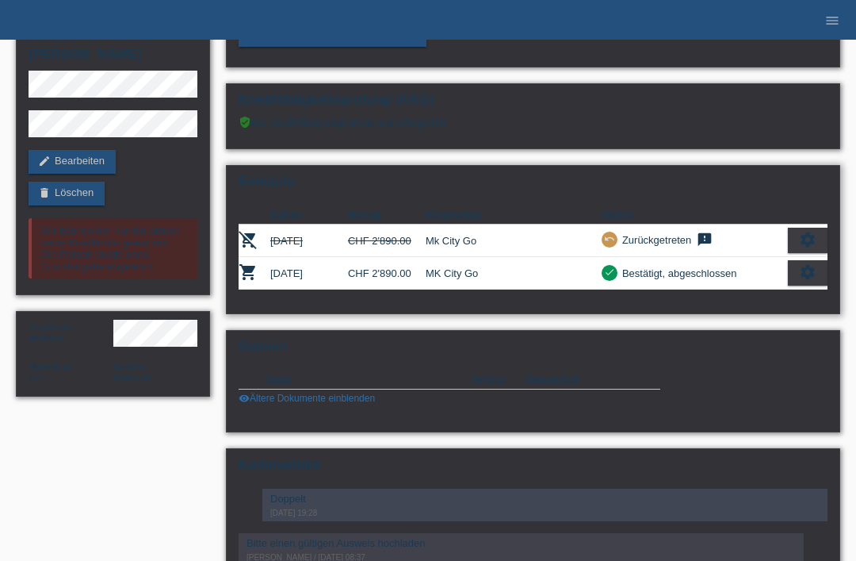
click at [580, 197] on h2 "Einkäufe" at bounding box center [533, 186] width 589 height 24
click at [313, 205] on div "Einkäufe Datum Betrag Kommentar Status remove_shopping_cart [DATE] CHF 2'890.00…" at bounding box center [533, 239] width 614 height 149
click at [377, 206] on div "Einkäufe Datum Betrag Kommentar Status remove_shopping_cart [DATE] CHF 2'890.00…" at bounding box center [533, 239] width 614 height 149
click at [495, 195] on h2 "Einkäufe" at bounding box center [533, 186] width 589 height 24
click at [547, 186] on h2 "Einkäufe" at bounding box center [533, 186] width 589 height 24
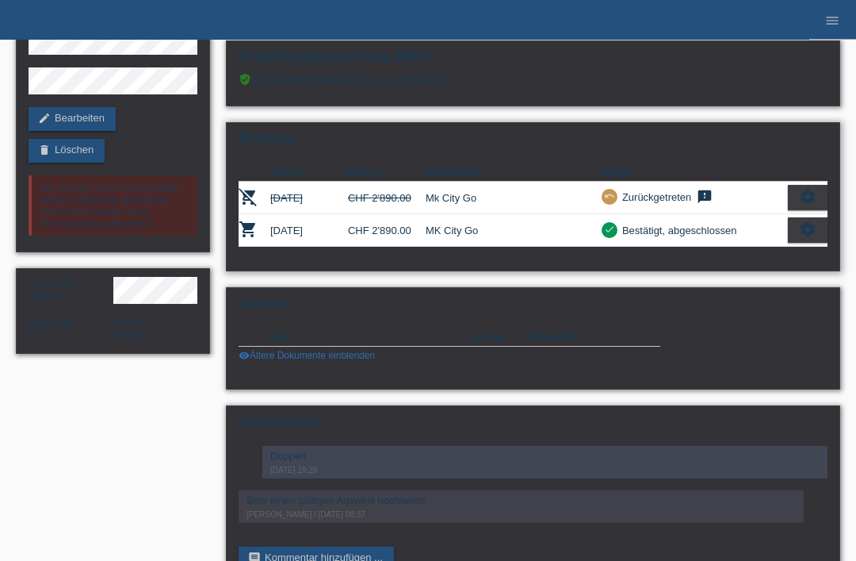
scroll to position [125, 0]
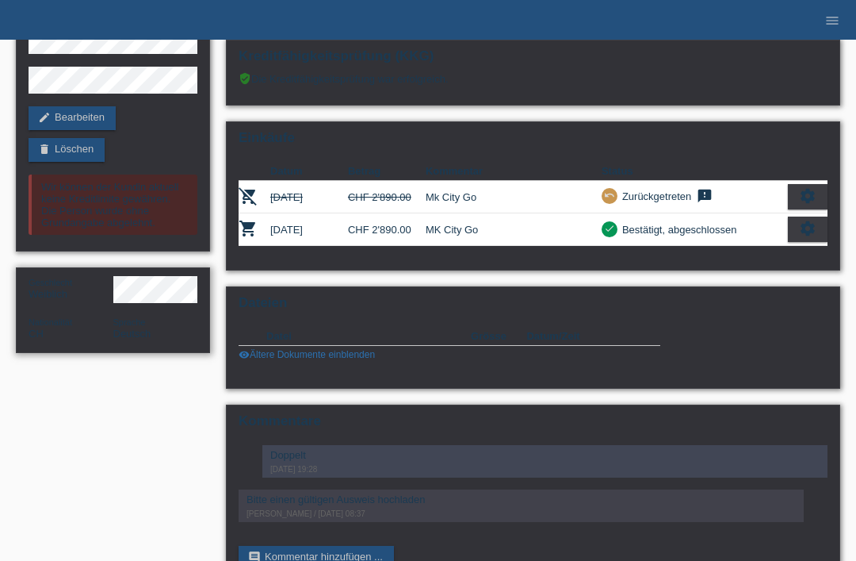
click at [73, 330] on div "Nationalität CH" at bounding box center [71, 328] width 85 height 24
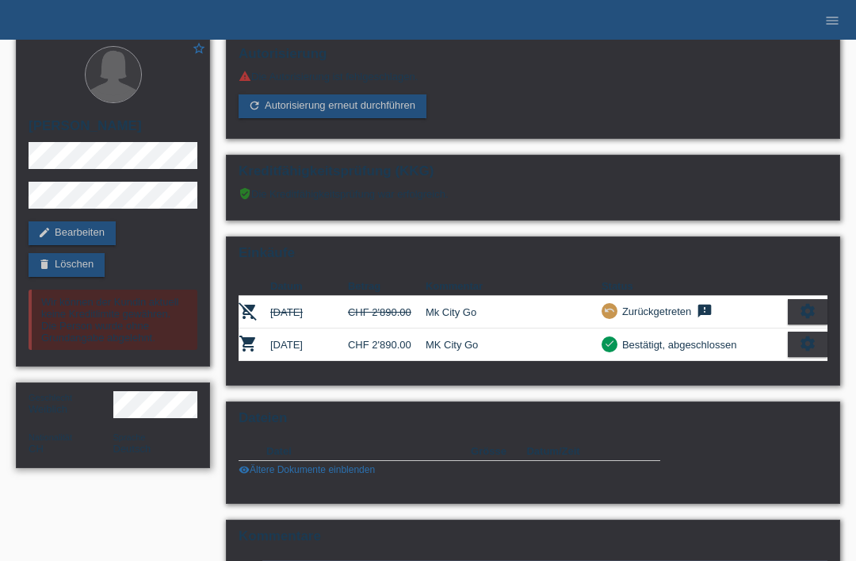
scroll to position [0, 0]
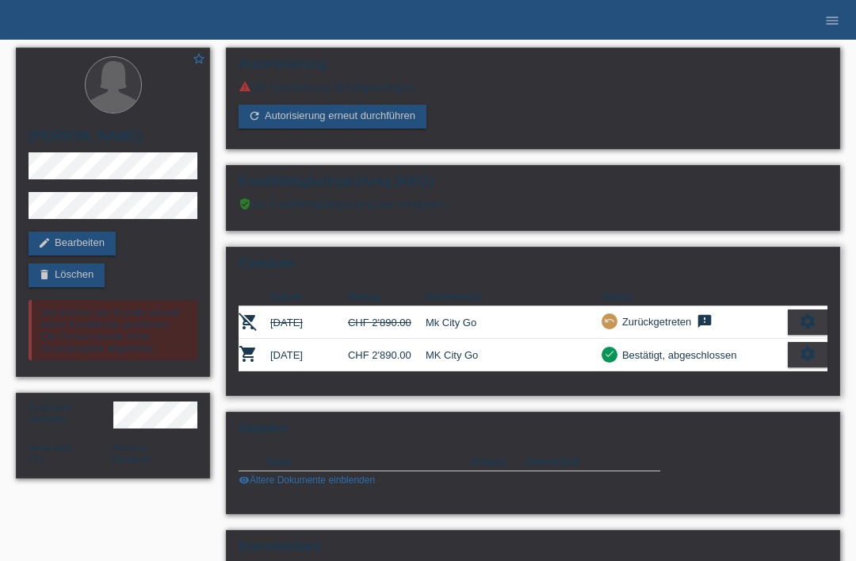
click at [806, 360] on icon "settings" at bounding box center [807, 353] width 17 height 17
click at [816, 362] on icon "settings" at bounding box center [807, 353] width 17 height 17
